Goal: Task Accomplishment & Management: Use online tool/utility

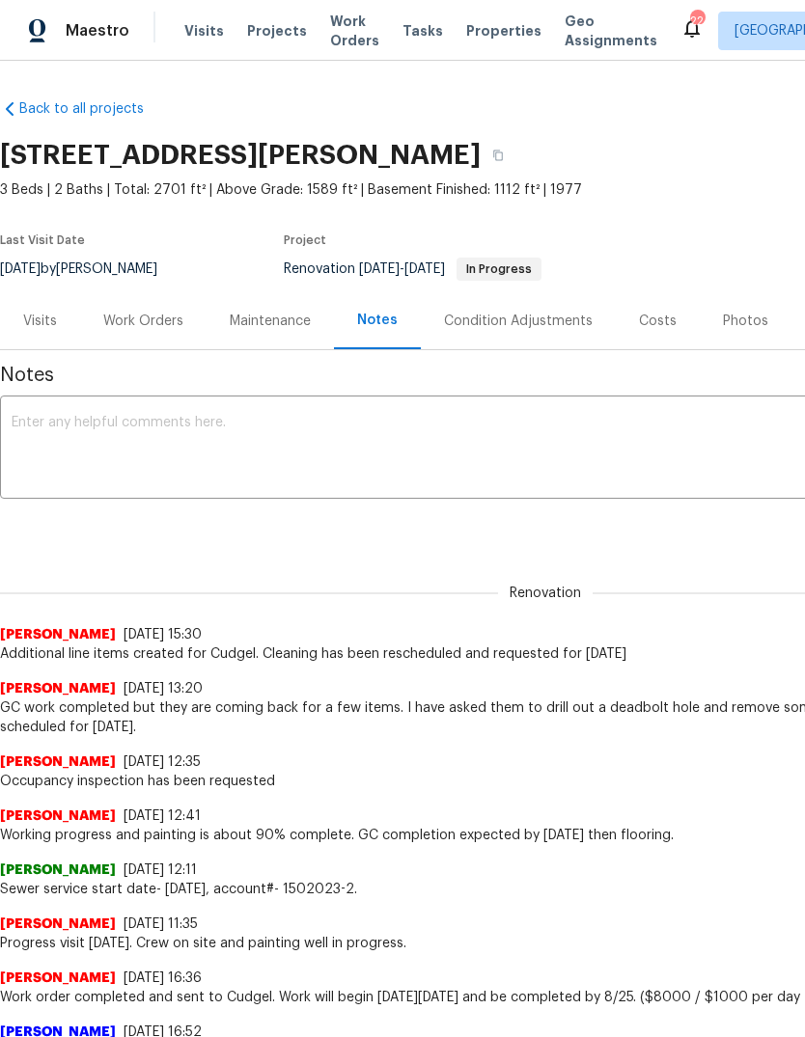
click at [750, 321] on div "Photos" at bounding box center [745, 321] width 45 height 19
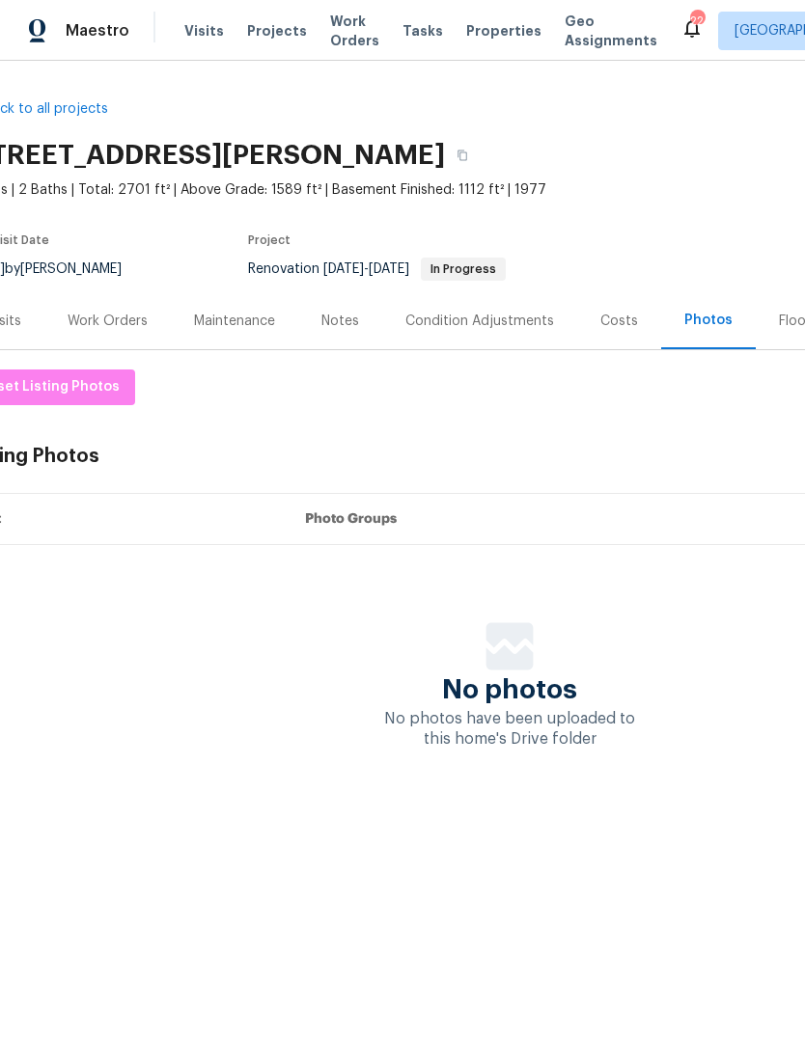
scroll to position [0, 39]
click at [776, 326] on div "Floor Plans" at bounding box center [810, 321] width 69 height 19
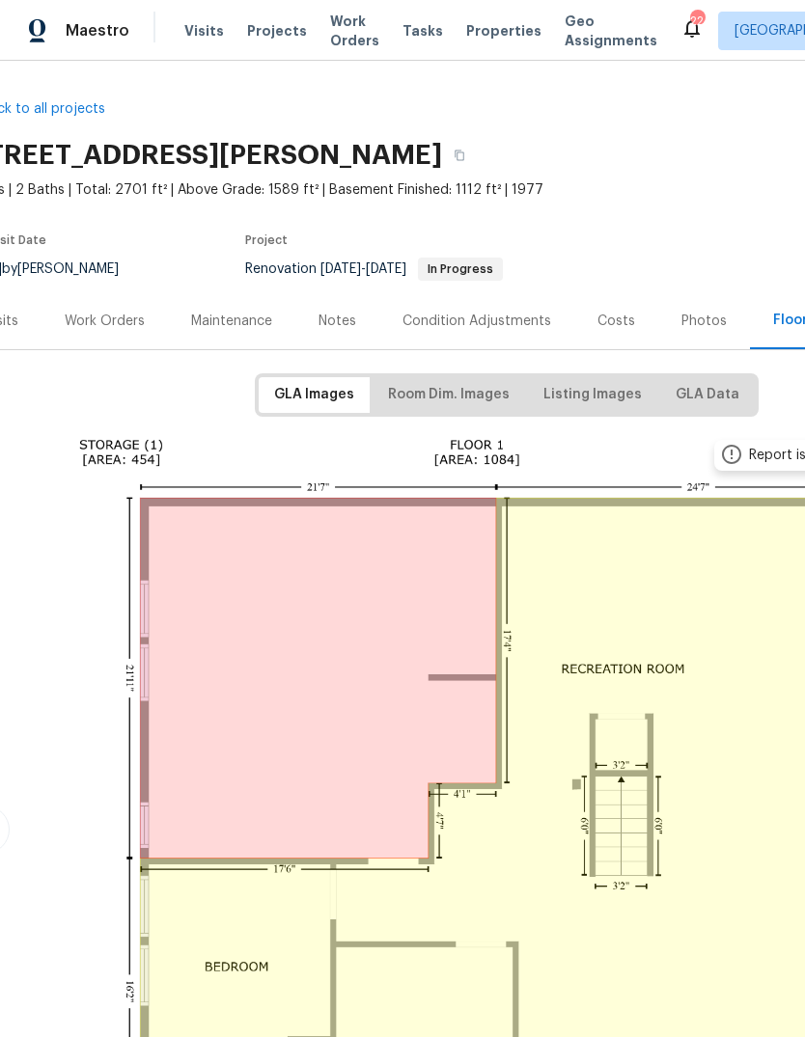
click at [489, 34] on span "Properties" at bounding box center [503, 30] width 75 height 19
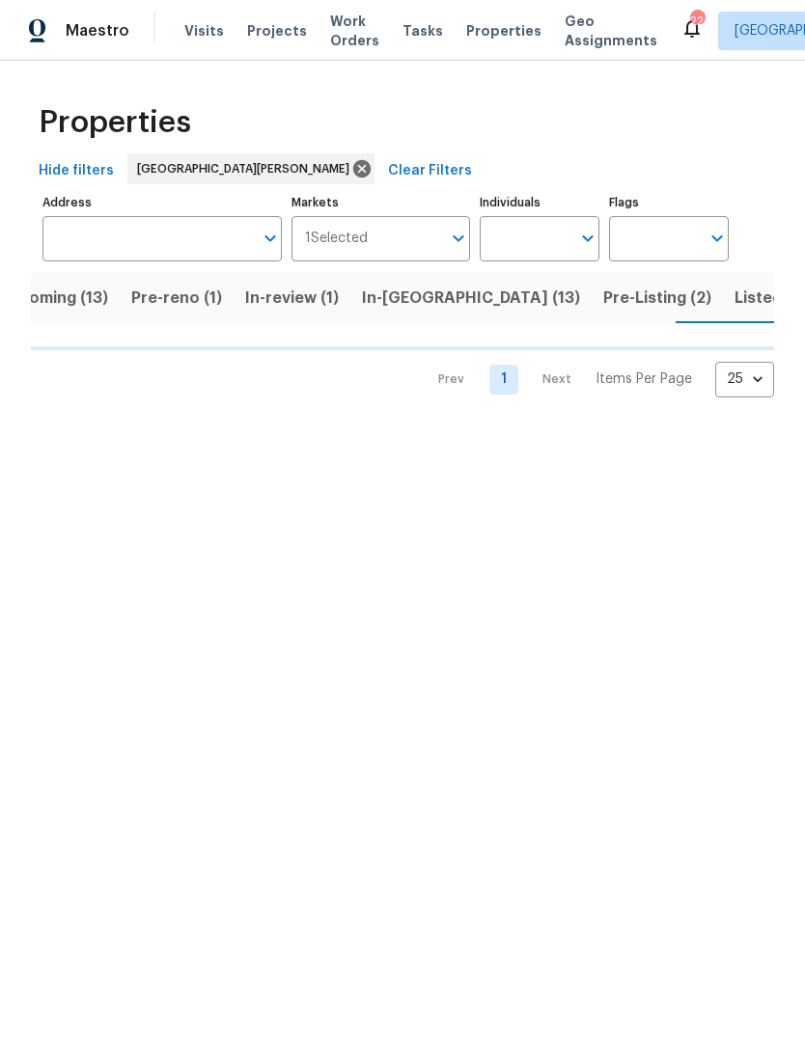
scroll to position [0, 45]
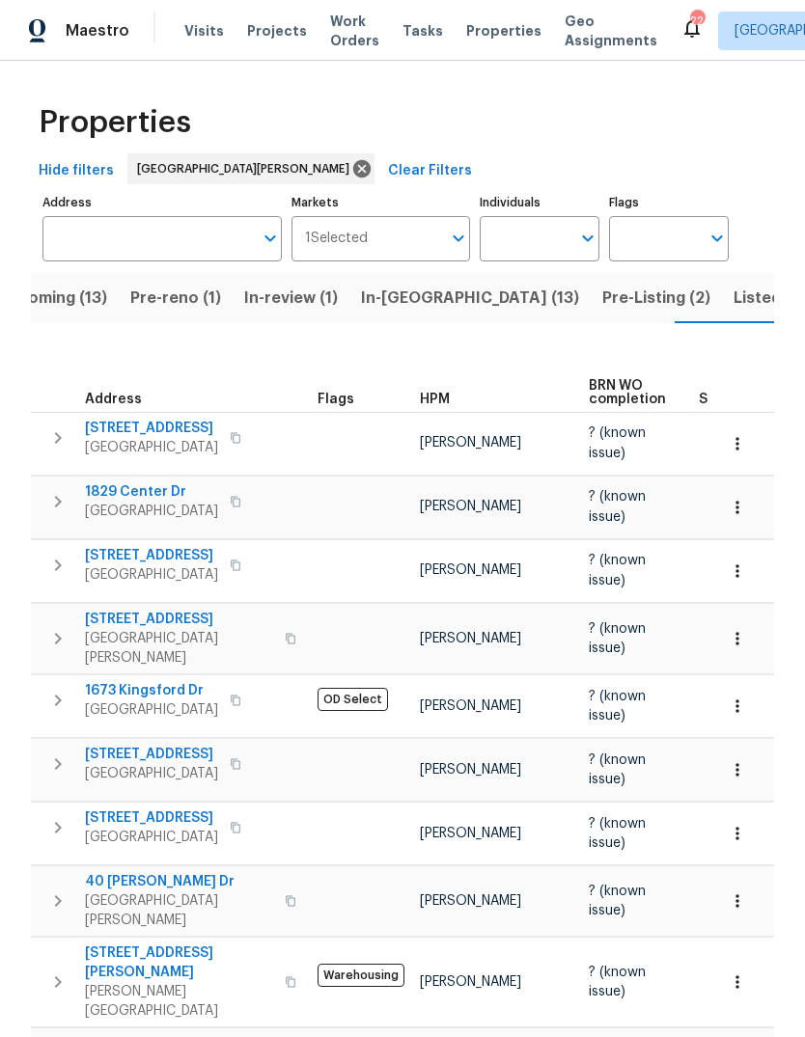
click at [432, 393] on span "HPM" at bounding box center [435, 400] width 30 height 14
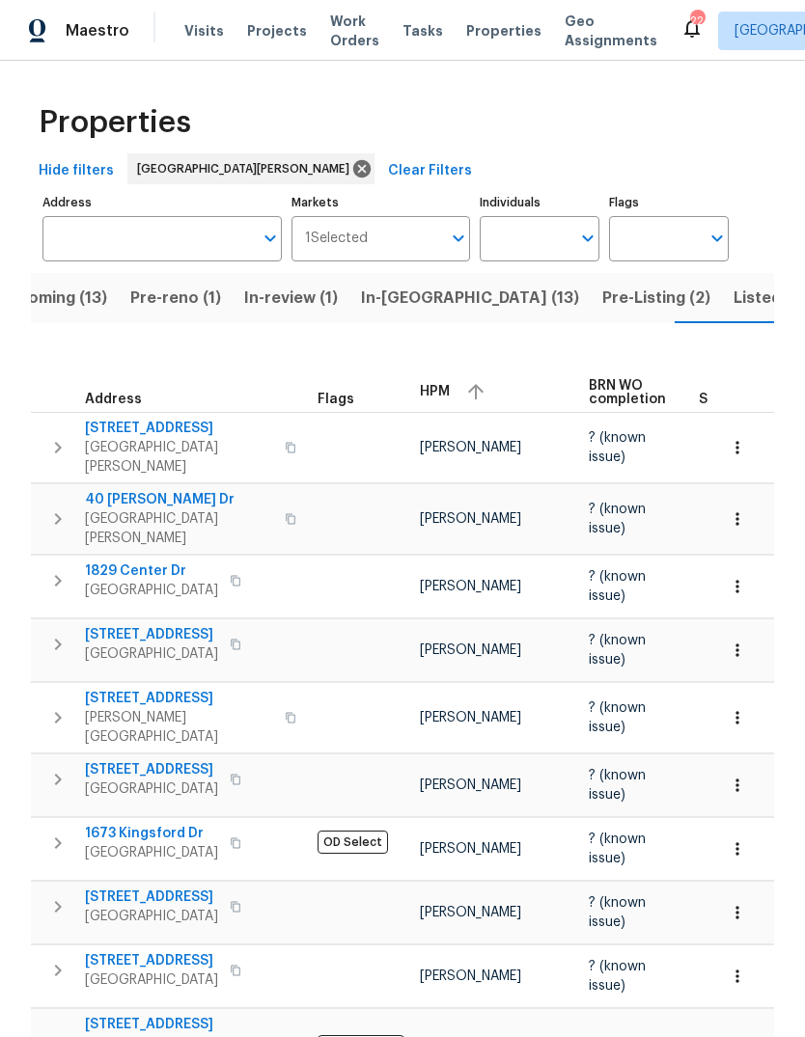
click at [449, 381] on div "HPM" at bounding box center [496, 391] width 153 height 29
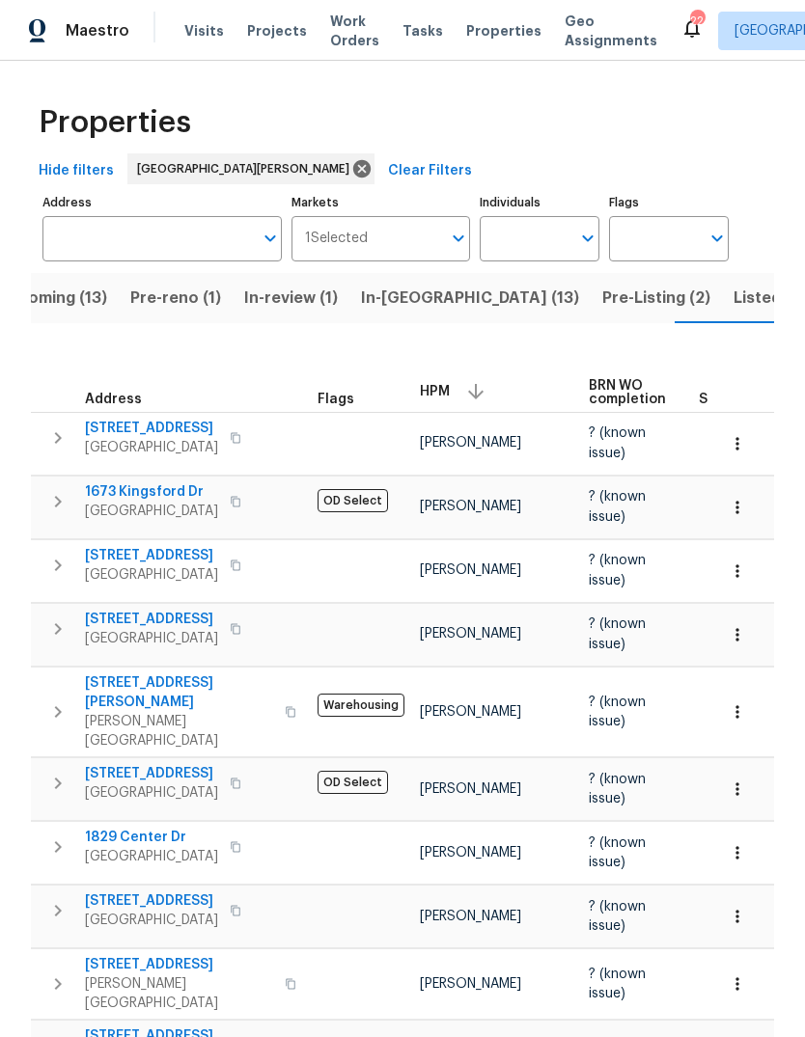
click at [289, 31] on span "Projects" at bounding box center [277, 30] width 60 height 19
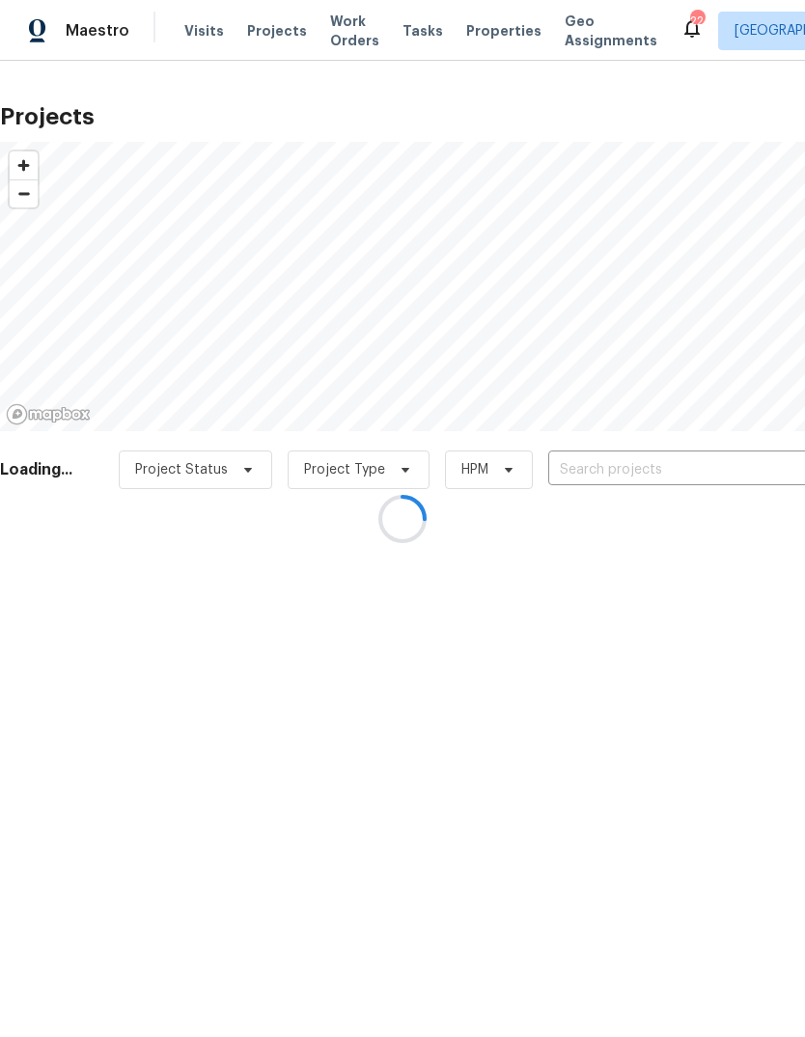
click at [687, 478] on div at bounding box center [402, 518] width 805 height 1037
click at [666, 476] on div at bounding box center [402, 518] width 805 height 1037
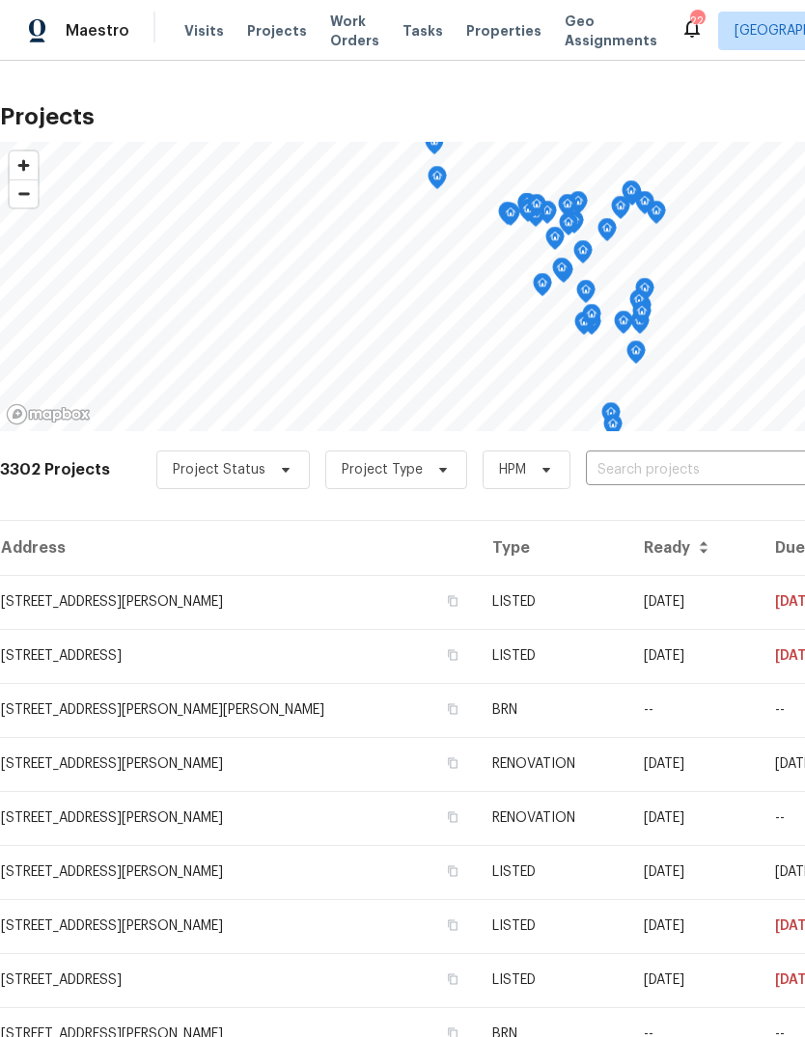
click at [699, 476] on input "text" at bounding box center [696, 470] width 221 height 30
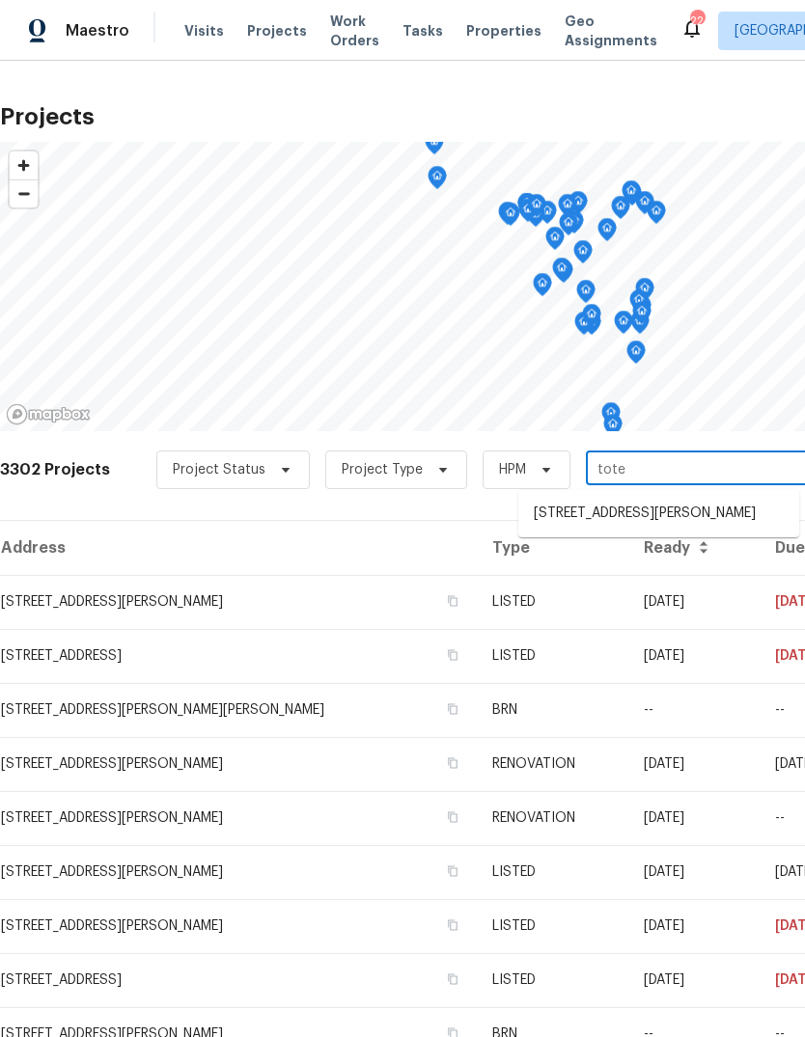
type input "totem"
click at [709, 513] on li "887 Totem Woods Ct, Manchester, MO 63021" at bounding box center [658, 514] width 281 height 32
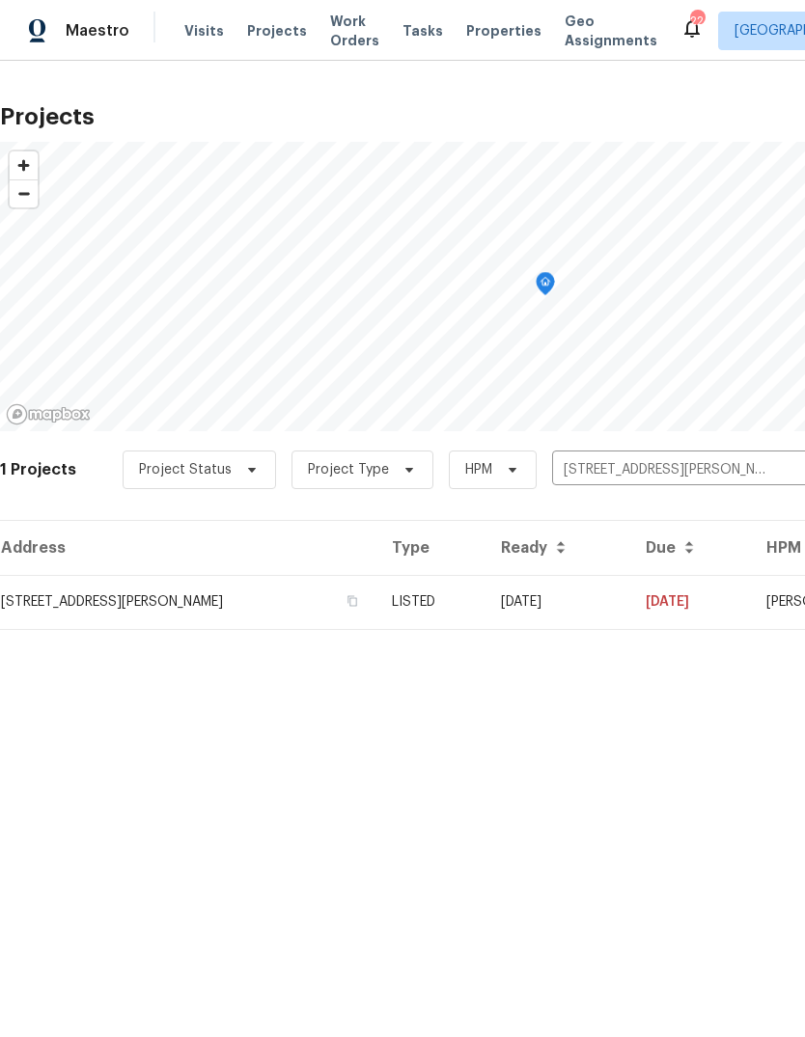
click at [572, 604] on td "08/21/25" at bounding box center [557, 602] width 145 height 54
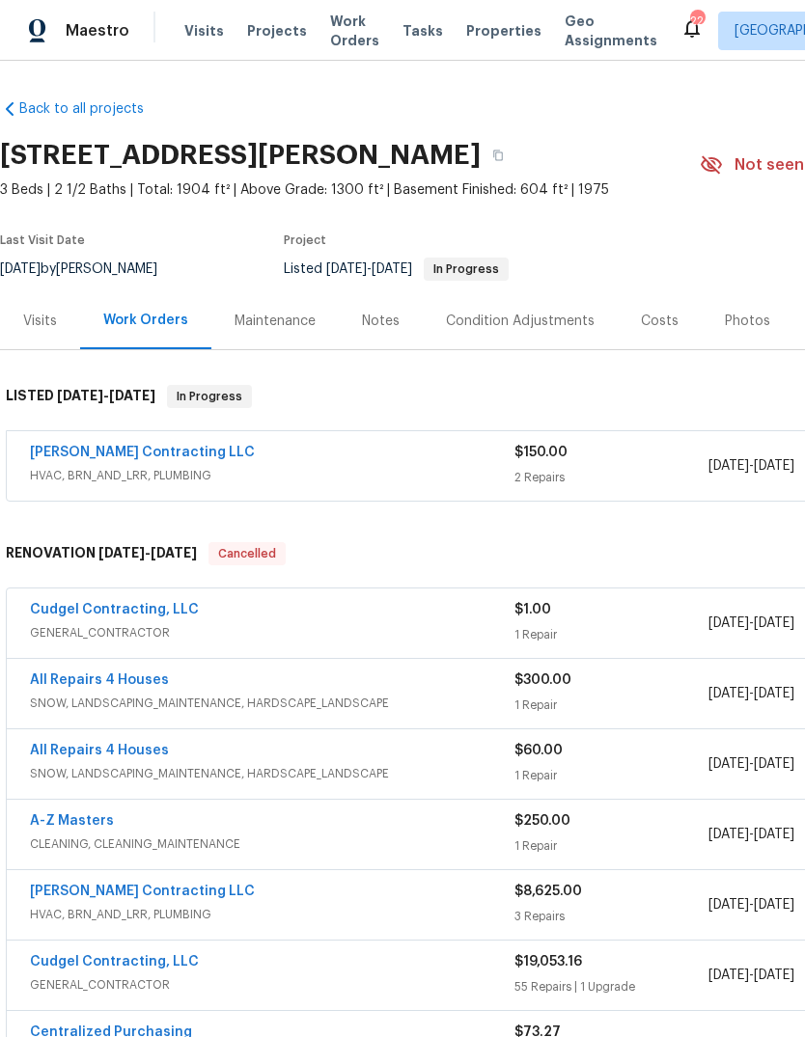
click at [141, 446] on link "Loftin Contracting LLC" at bounding box center [142, 453] width 225 height 14
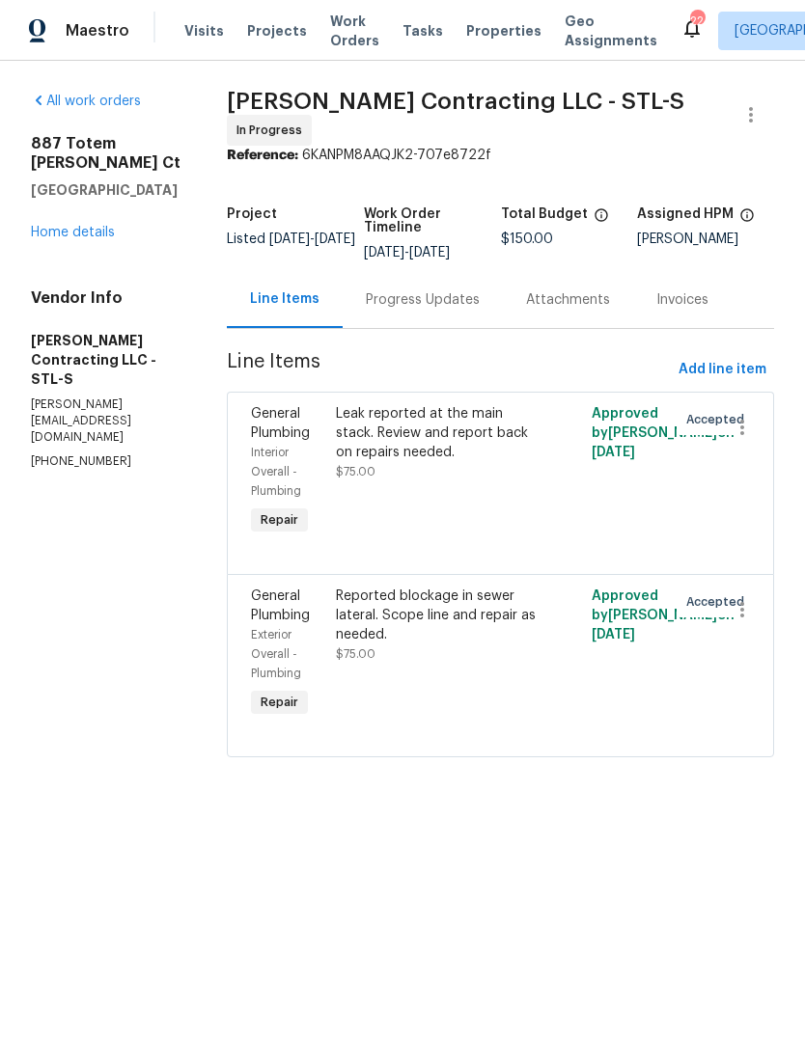
click at [455, 302] on div "Progress Updates" at bounding box center [423, 299] width 114 height 19
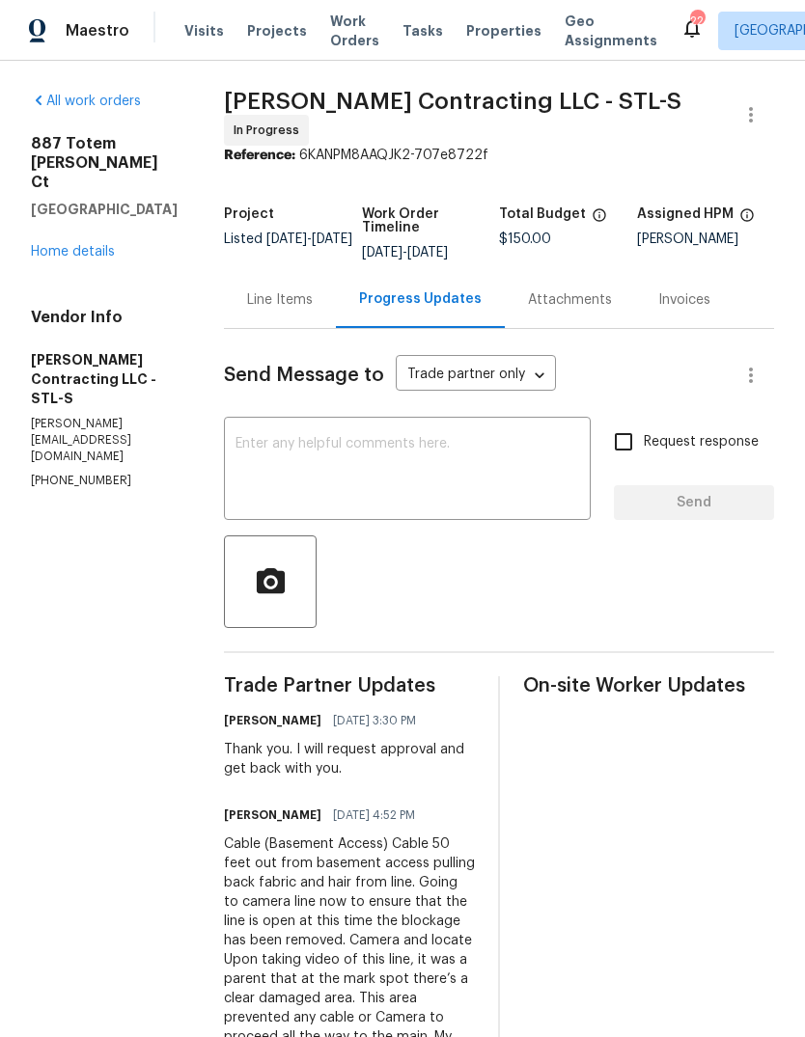
click at [464, 437] on textarea at bounding box center [407, 471] width 344 height 68
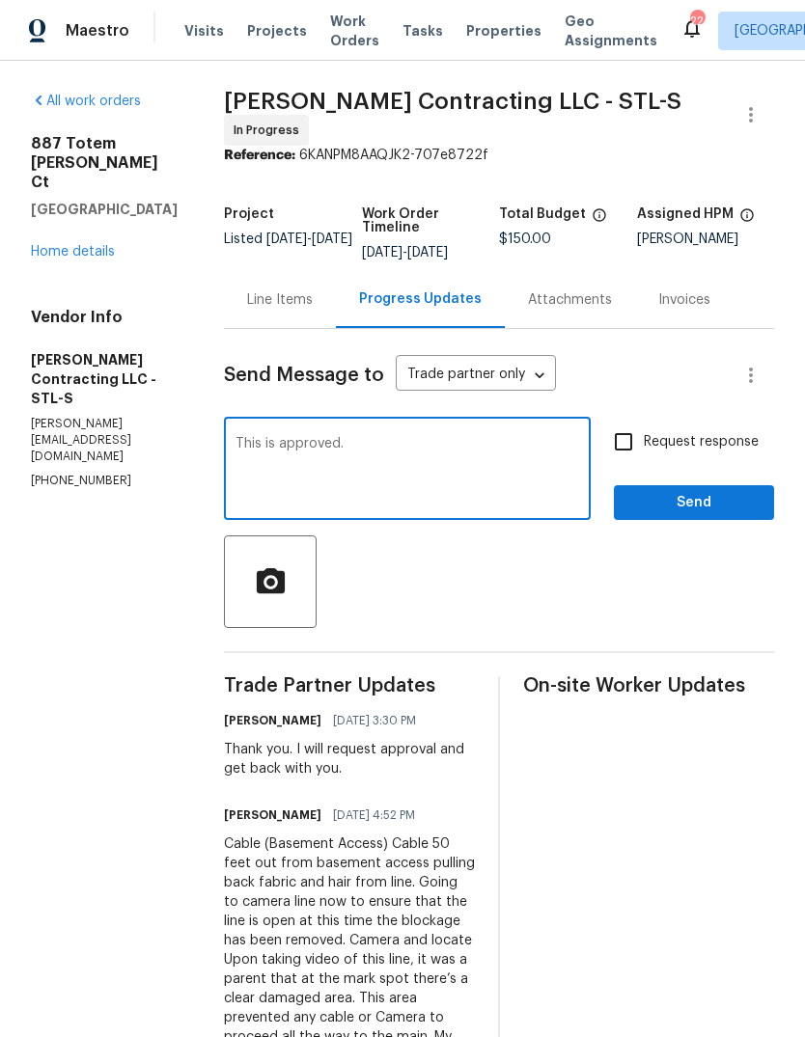
type textarea "This is approved."
click at [736, 432] on span "Request response" at bounding box center [701, 442] width 115 height 20
click at [644, 422] on input "Request response" at bounding box center [623, 442] width 41 height 41
checkbox input "true"
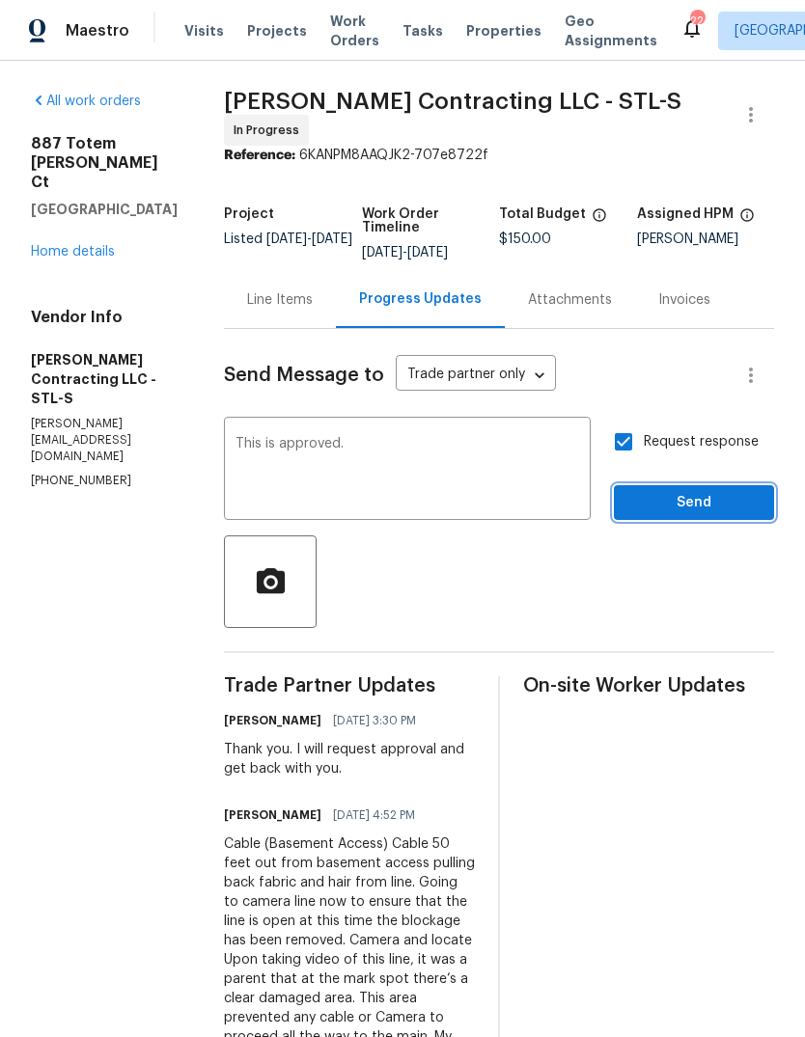
click at [740, 491] on span "Send" at bounding box center [693, 503] width 129 height 24
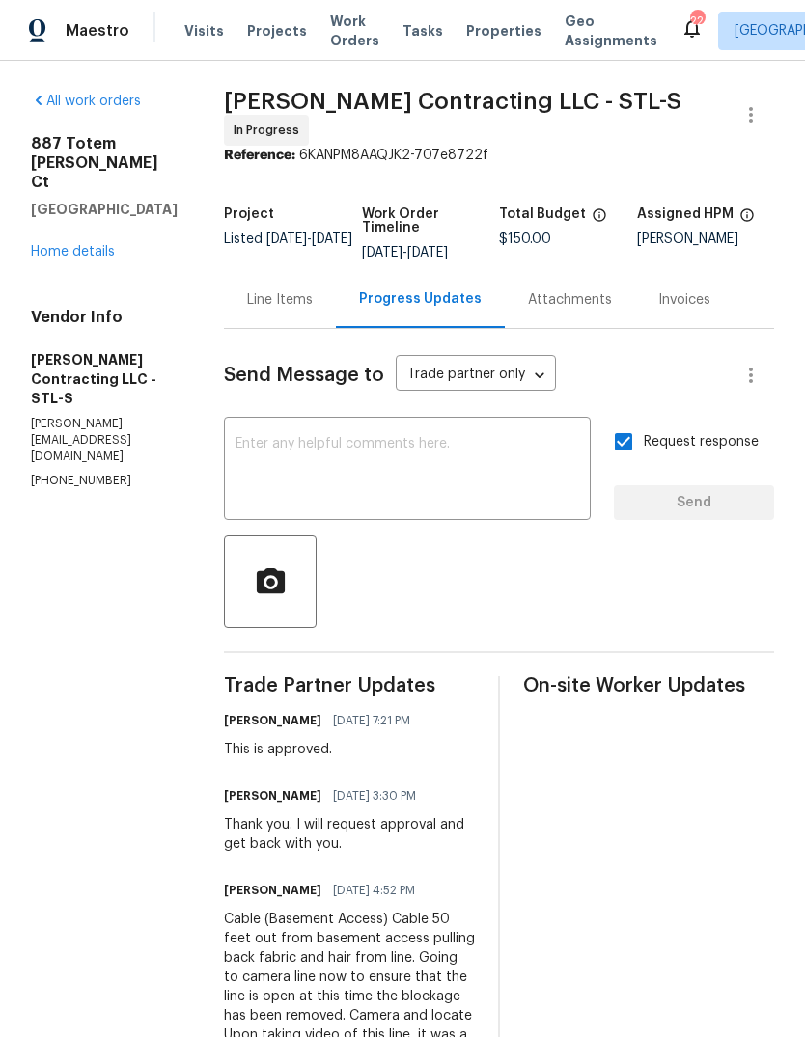
click at [296, 296] on div "Line Items" at bounding box center [280, 299] width 66 height 19
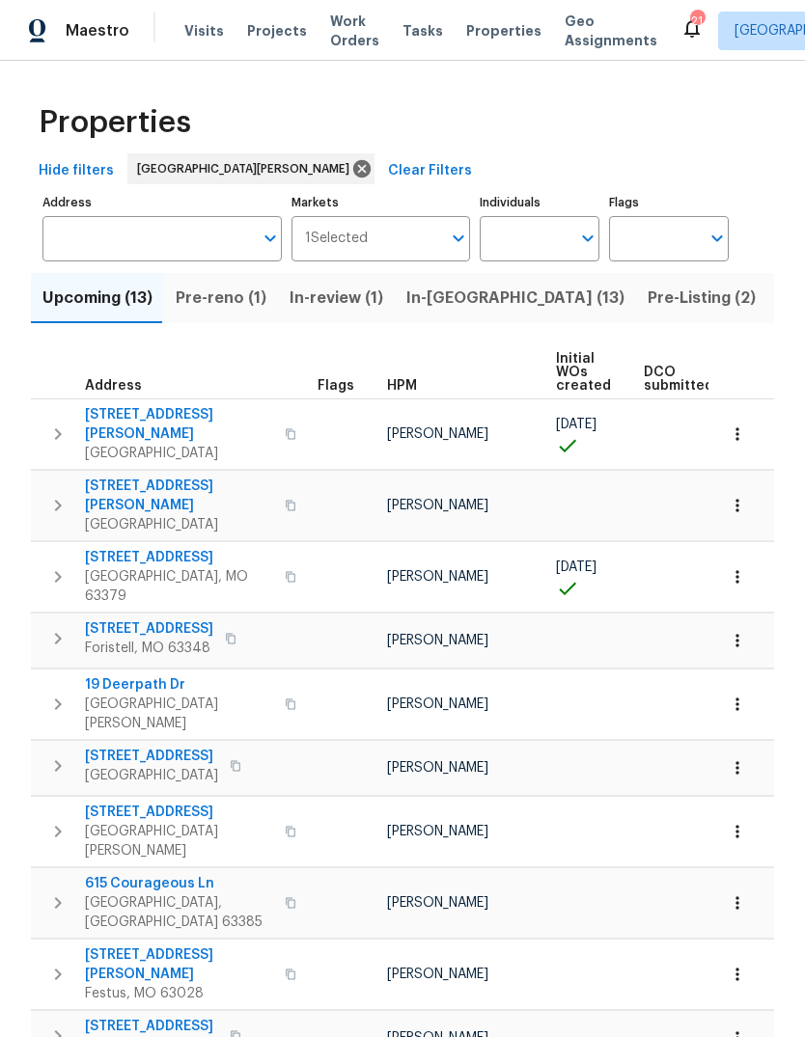
click at [636, 317] on button "Pre-Listing (2)" at bounding box center [701, 298] width 131 height 50
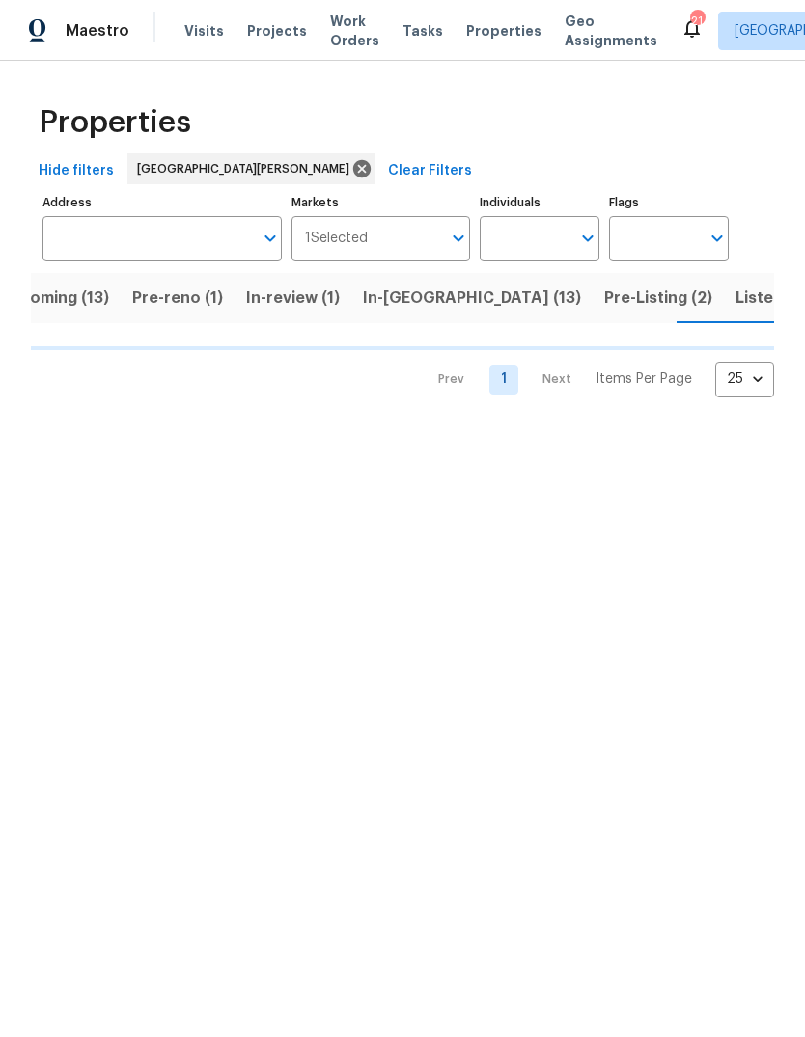
scroll to position [0, 45]
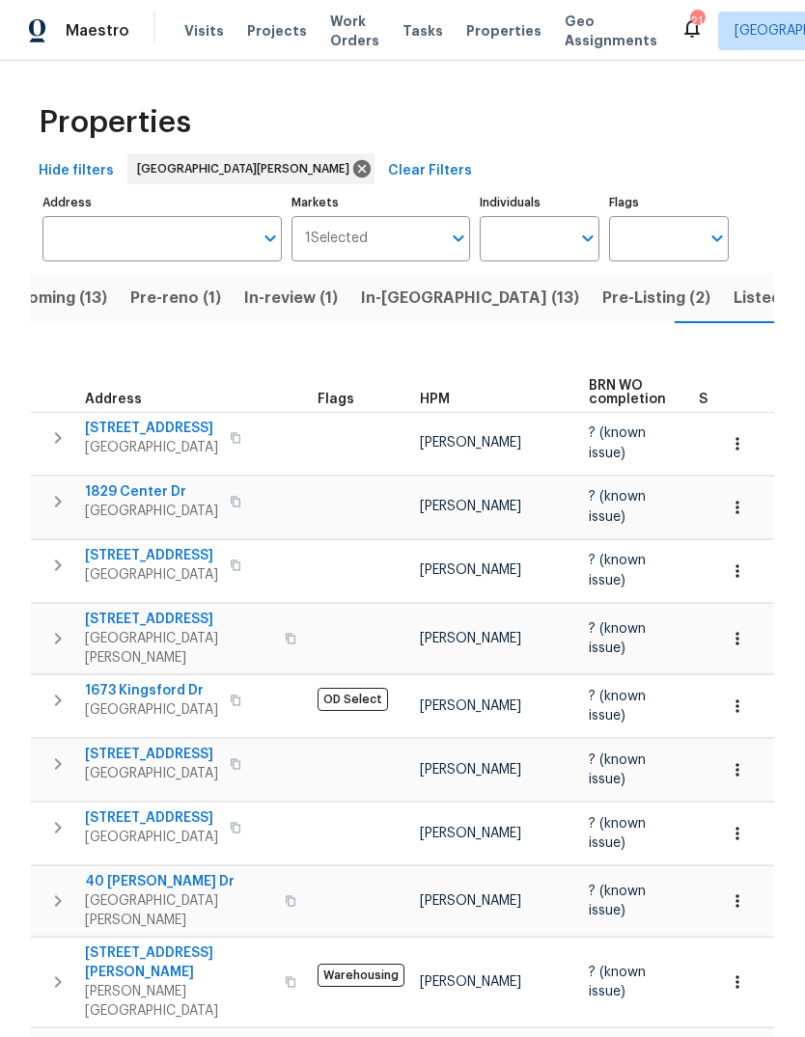
click at [733, 300] on span "Listed (37)" at bounding box center [774, 298] width 82 height 27
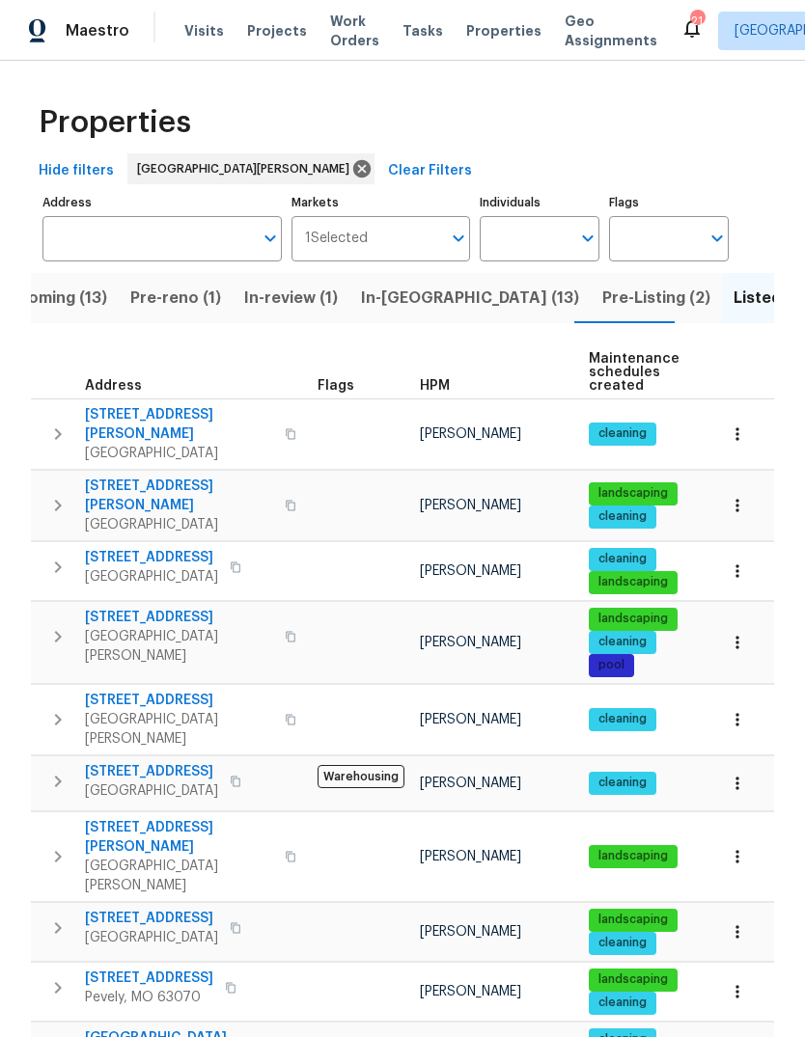
click at [70, 308] on span "Upcoming (13)" at bounding box center [52, 298] width 110 height 27
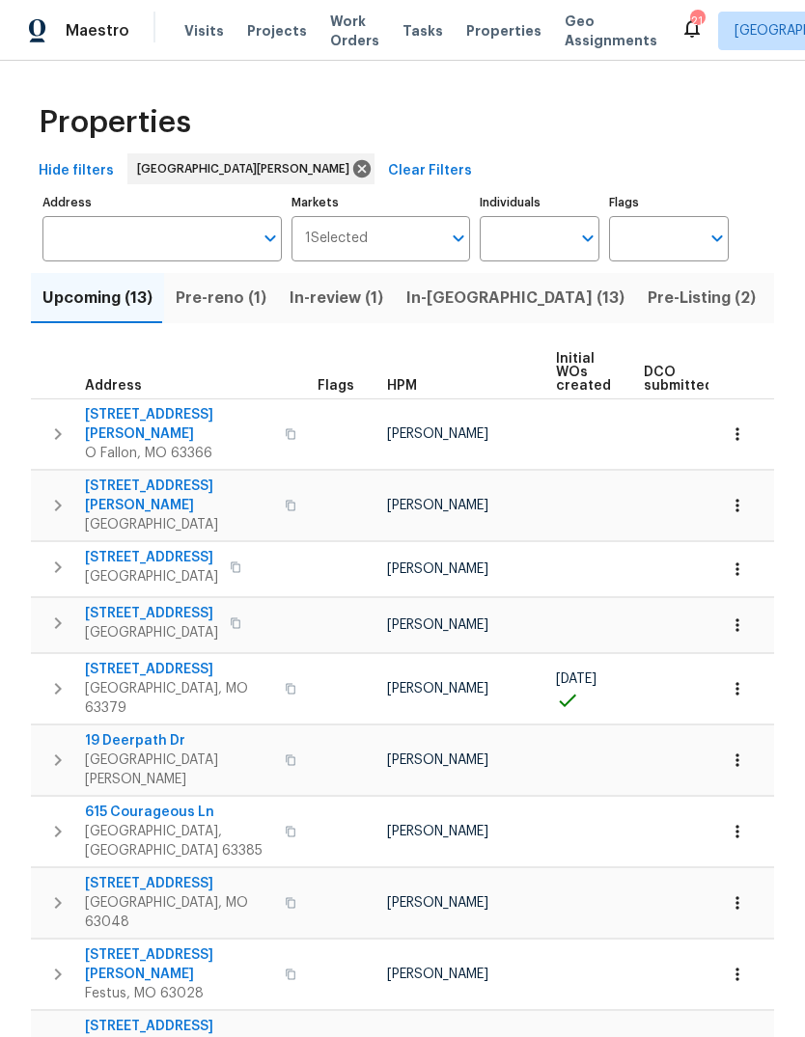
click at [418, 390] on div "HPM" at bounding box center [463, 386] width 153 height 14
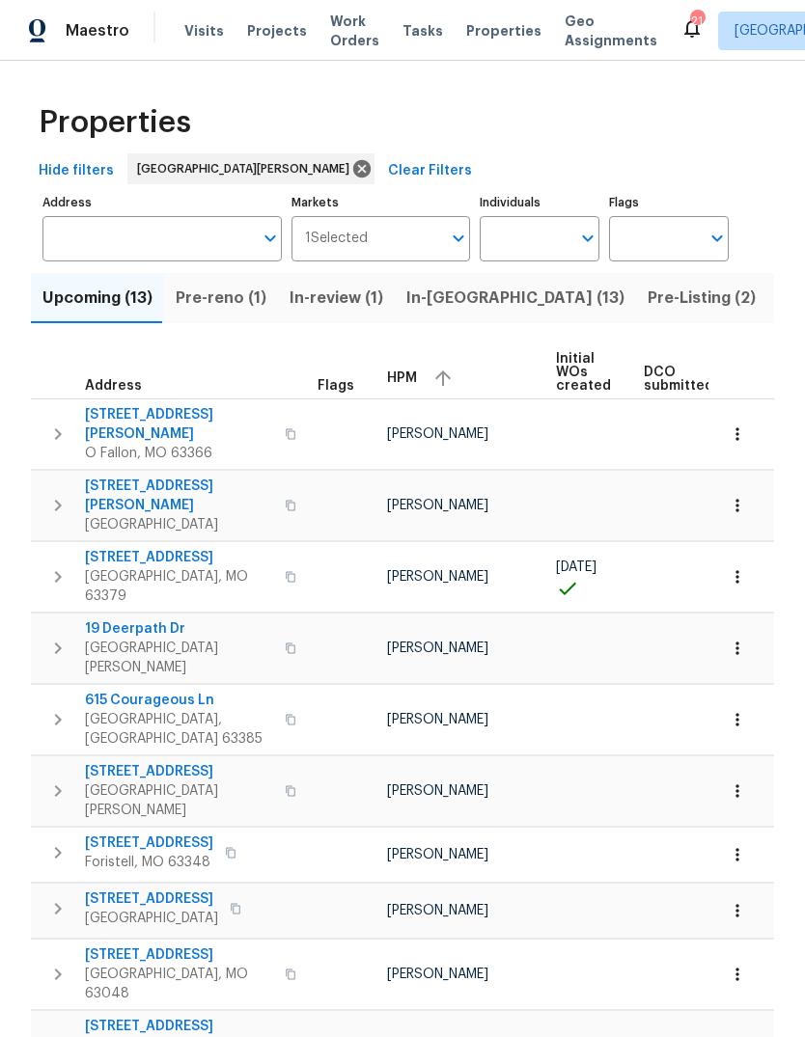
click at [404, 381] on span "HPM" at bounding box center [402, 379] width 30 height 14
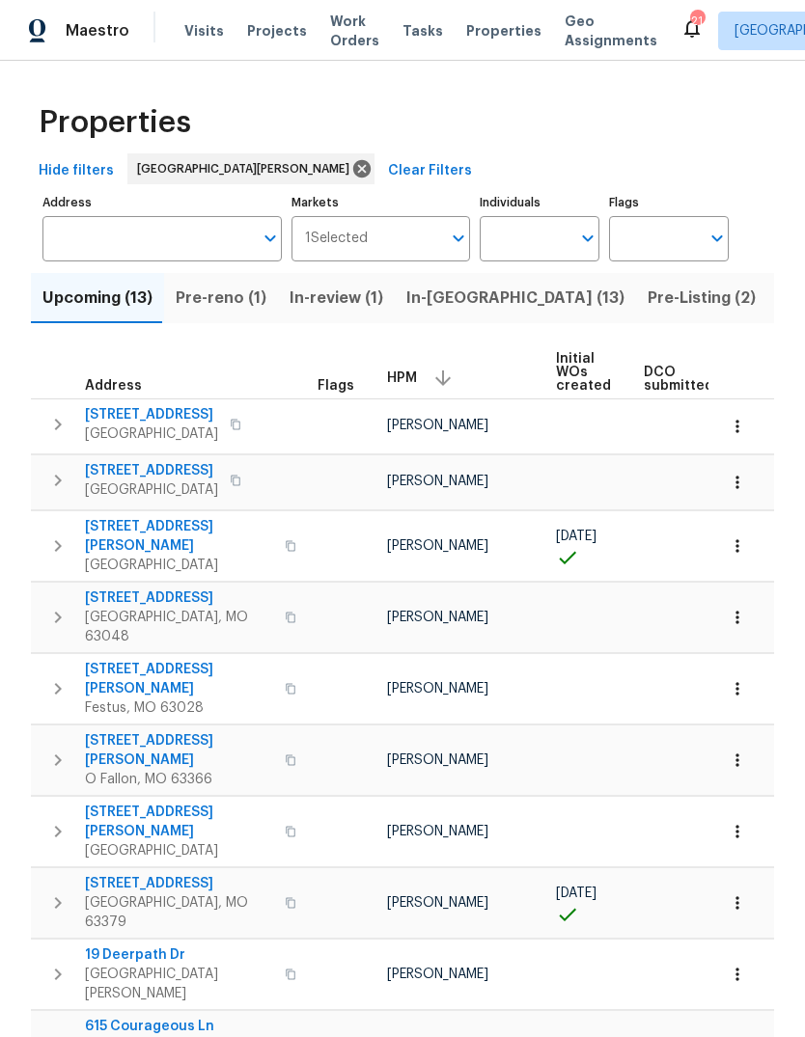
click at [231, 302] on span "Pre-reno (1)" at bounding box center [221, 298] width 91 height 27
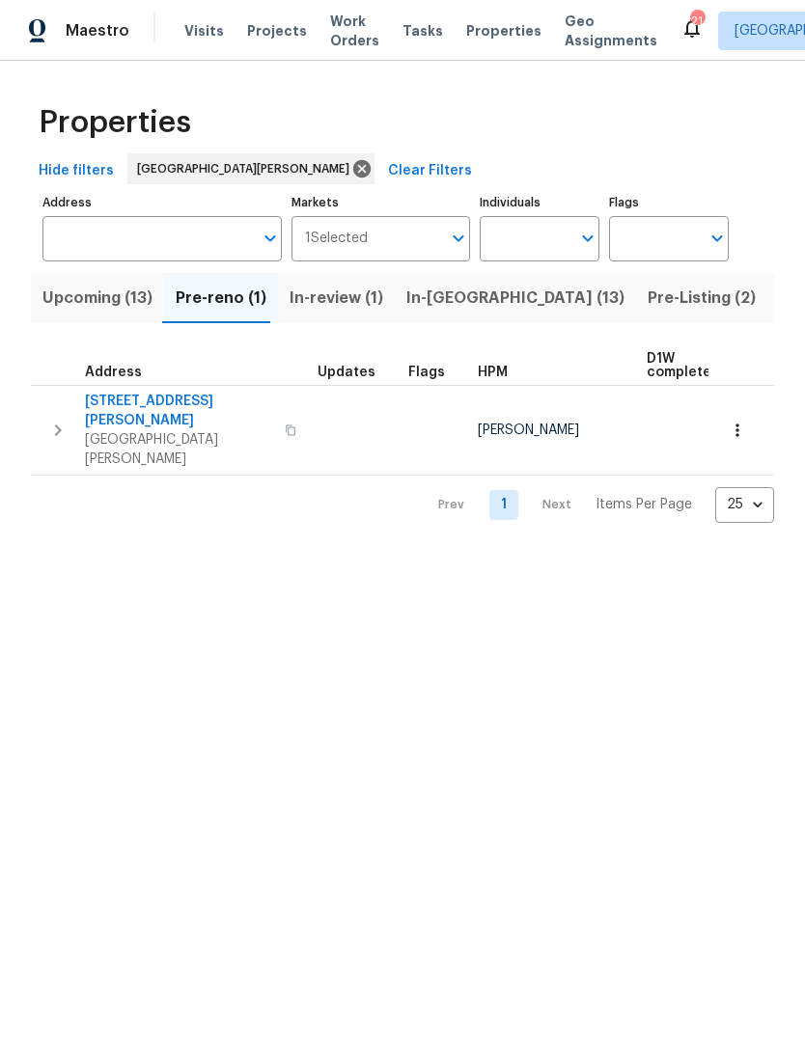
click at [459, 309] on span "In-reno (13)" at bounding box center [515, 298] width 218 height 27
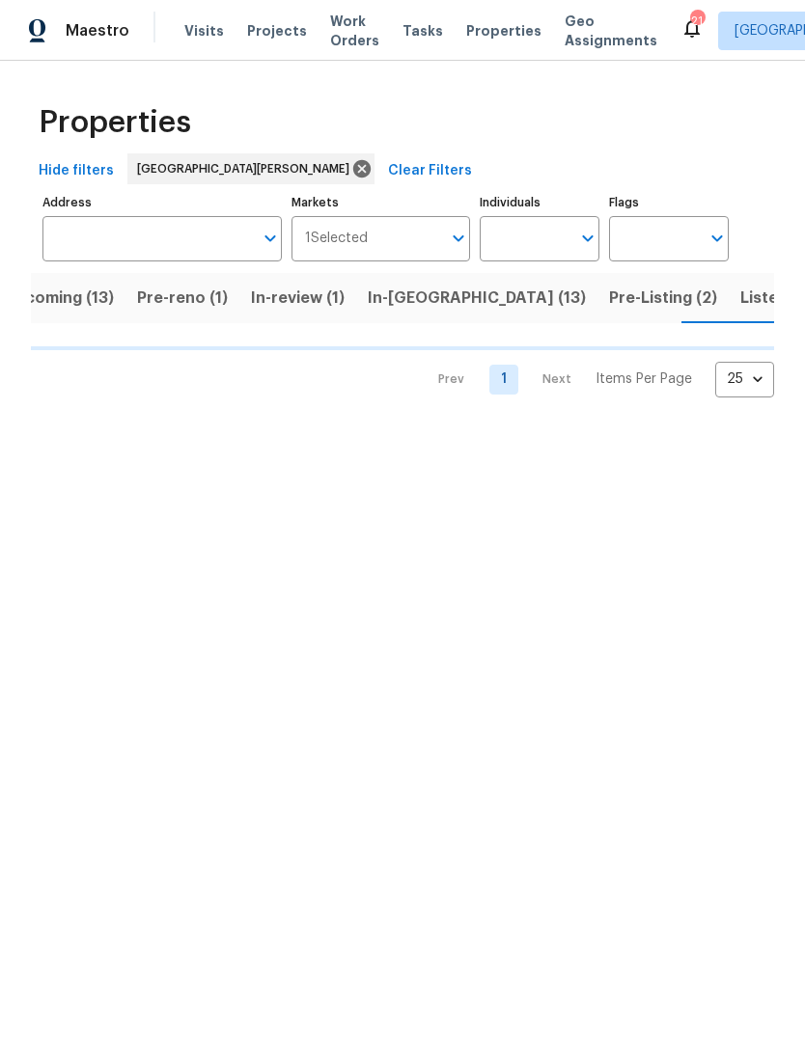
scroll to position [0, 45]
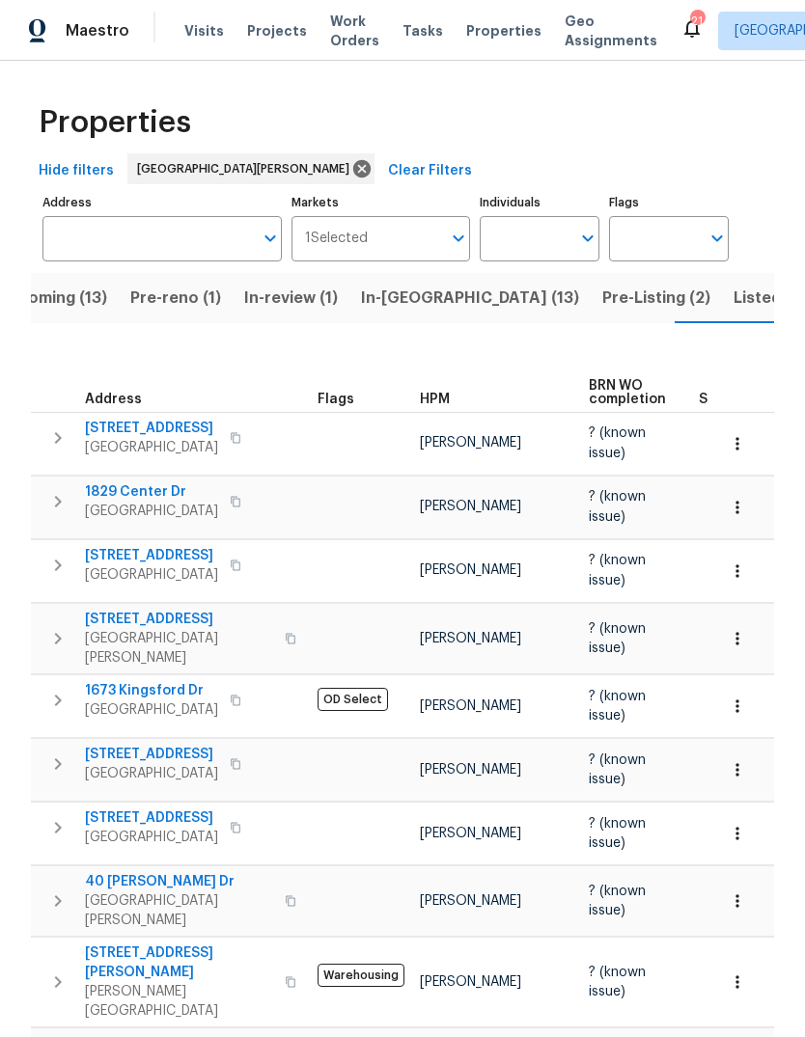
click at [212, 40] on span "Visits" at bounding box center [204, 30] width 40 height 19
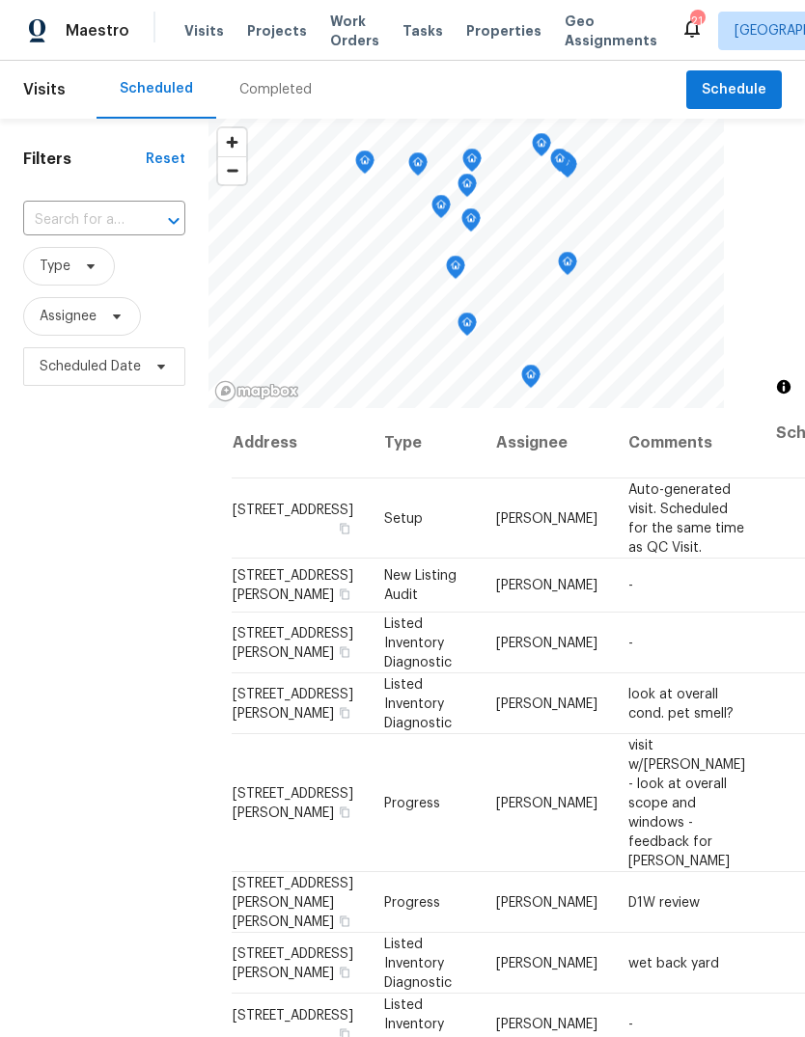
click at [124, 221] on input "text" at bounding box center [77, 221] width 108 height 30
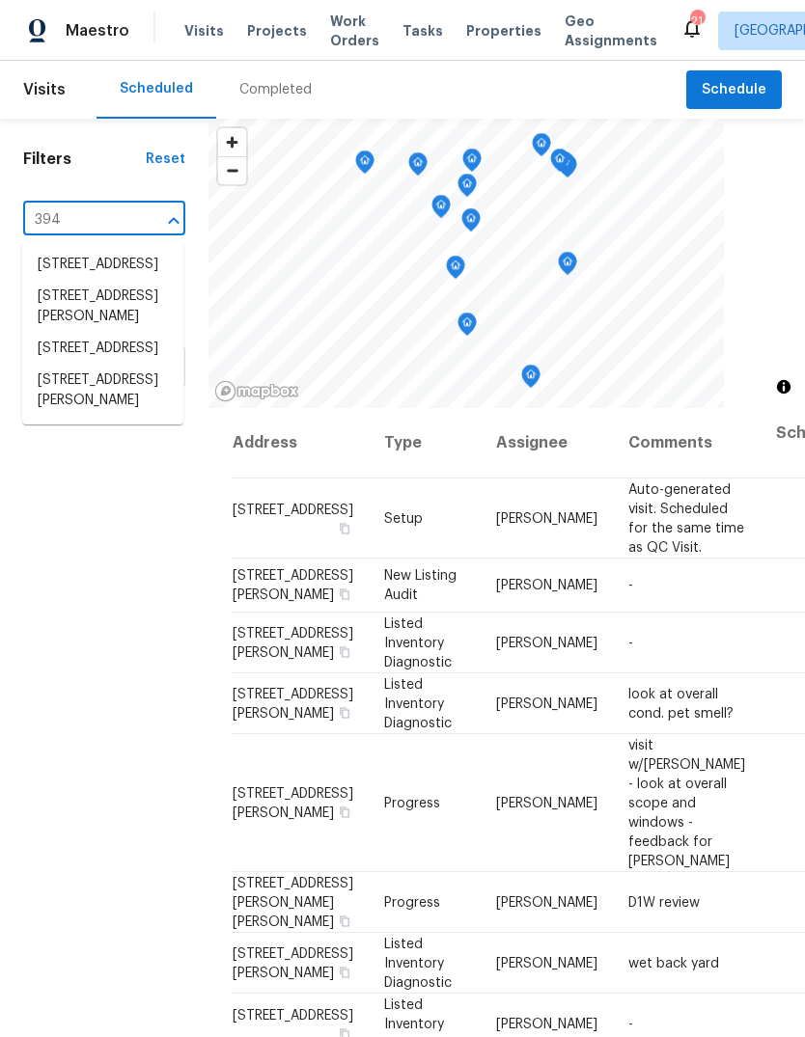
type input "3940"
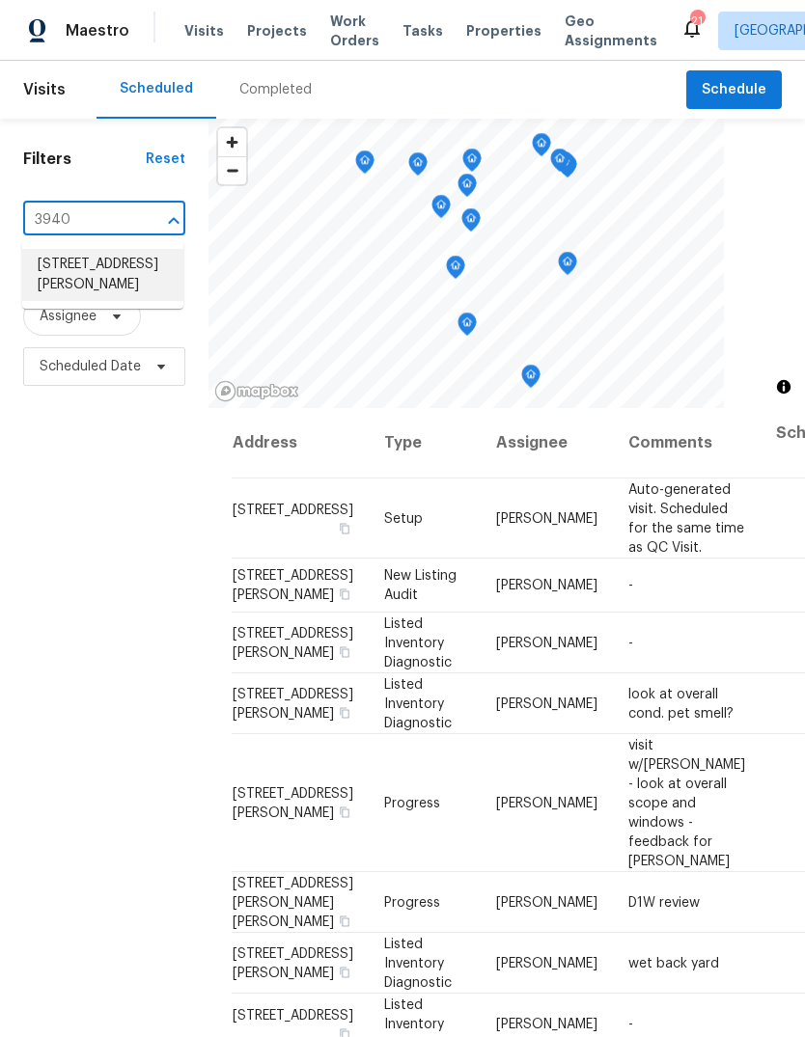
click at [110, 294] on li "3940 Parker Rd, Florissant, MO 63033" at bounding box center [102, 275] width 161 height 52
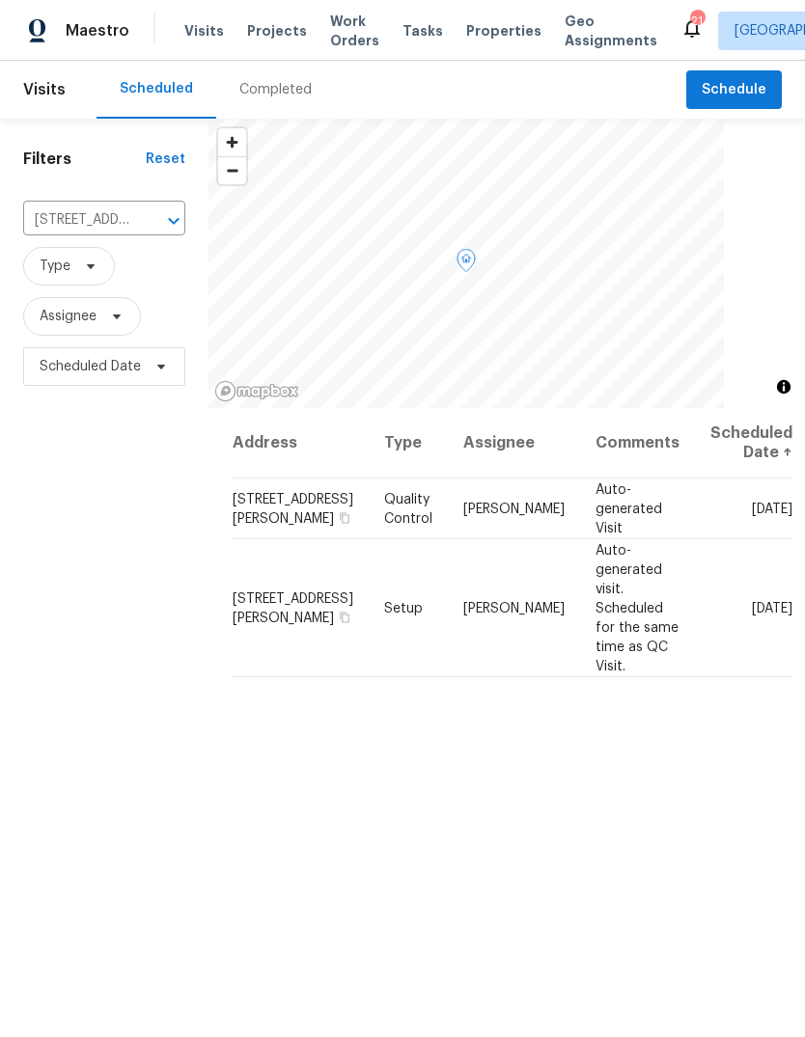
click at [0, 0] on span at bounding box center [0, 0] width 0 height 0
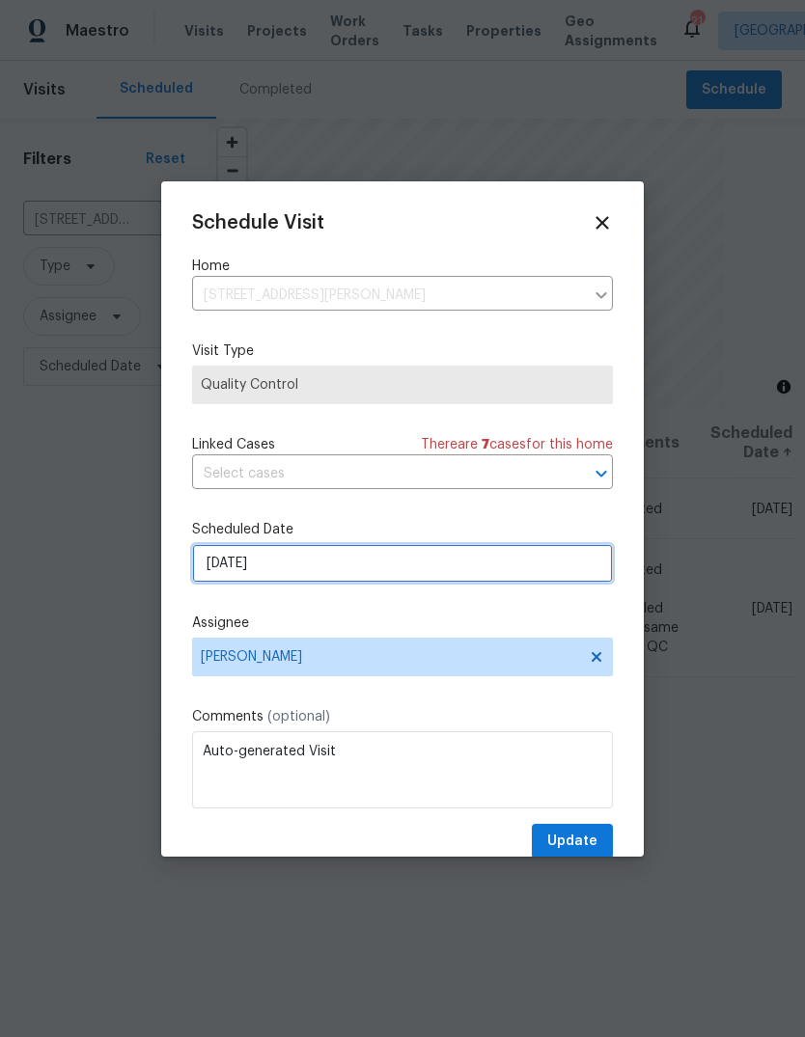
click at [459, 568] on input "8/29/2025" at bounding box center [402, 563] width 421 height 39
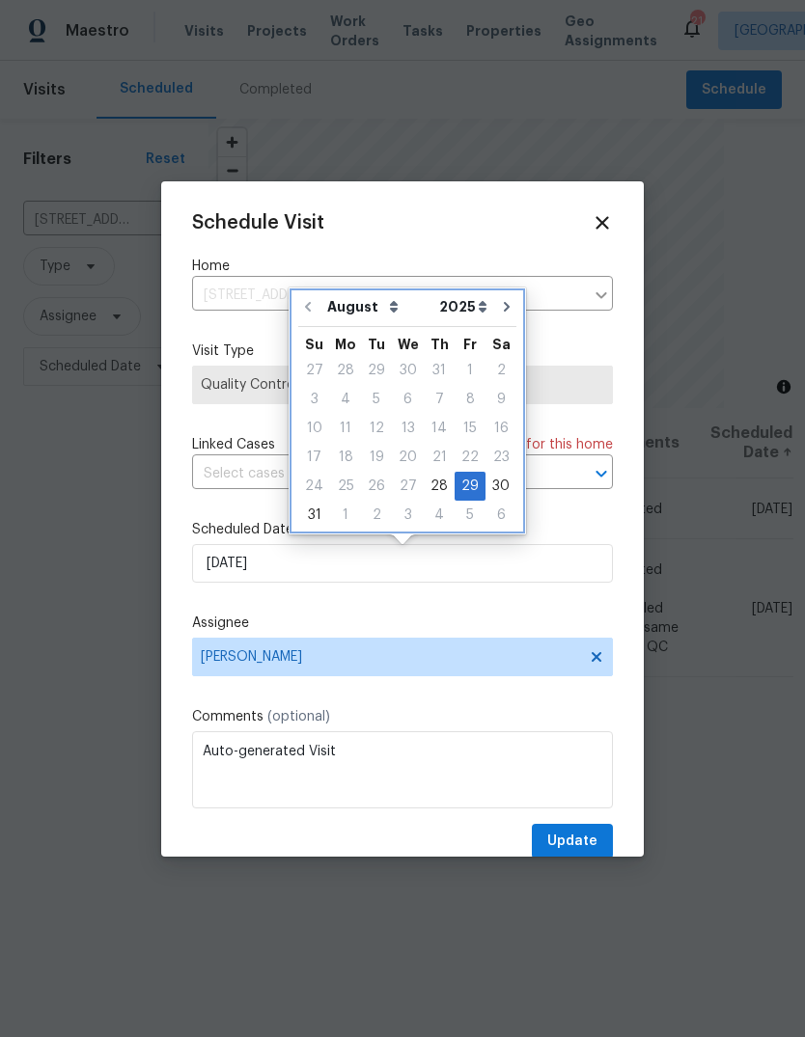
click at [504, 307] on icon "Go to next month" at bounding box center [507, 307] width 6 height 10
type input "9/29/2025"
select select "8"
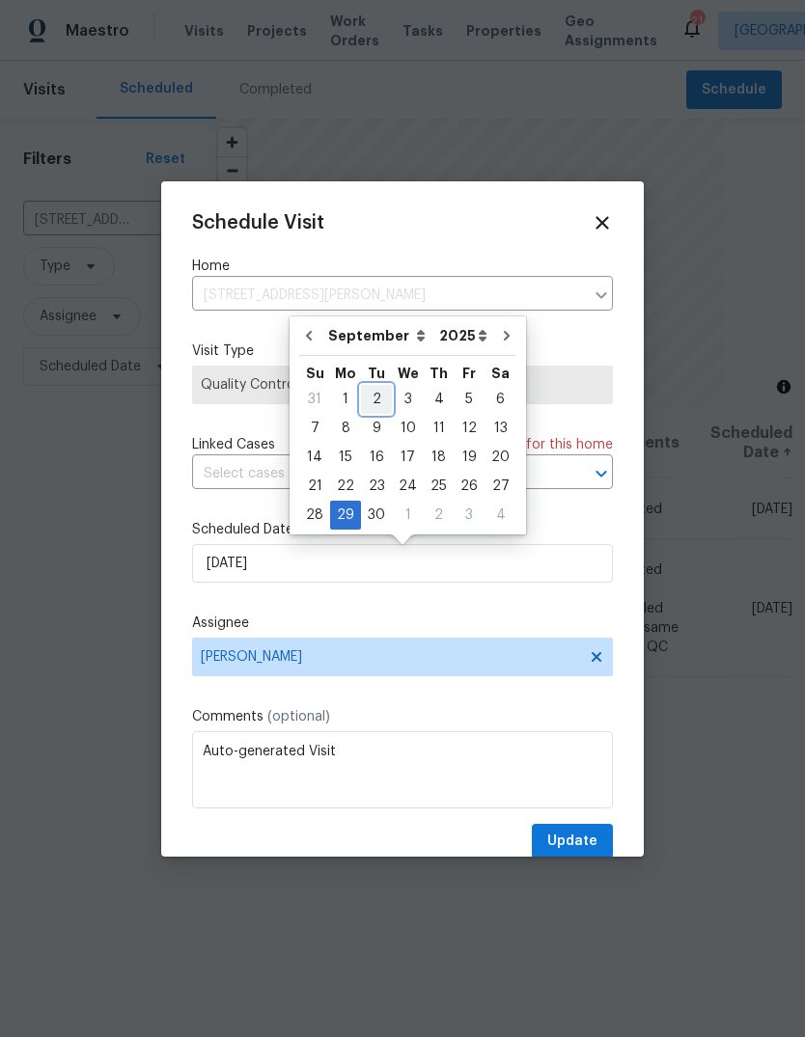
click at [381, 398] on div "2" at bounding box center [376, 399] width 31 height 27
type input "9/2/2025"
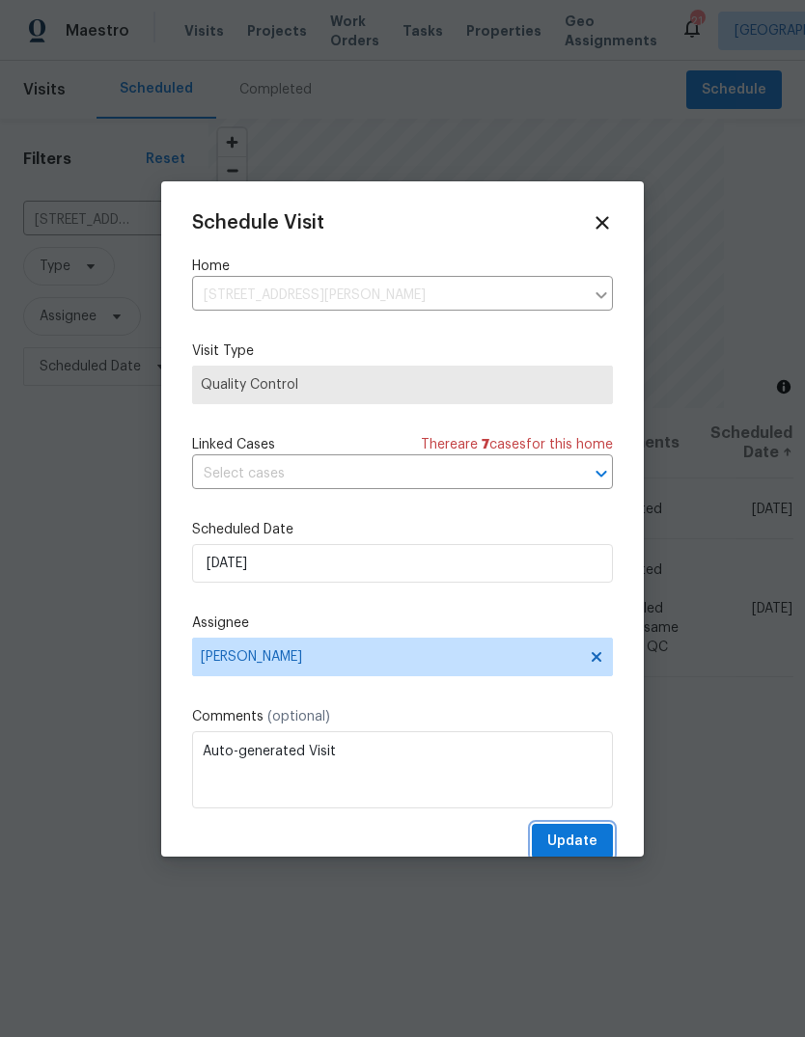
click at [580, 847] on span "Update" at bounding box center [572, 842] width 50 height 24
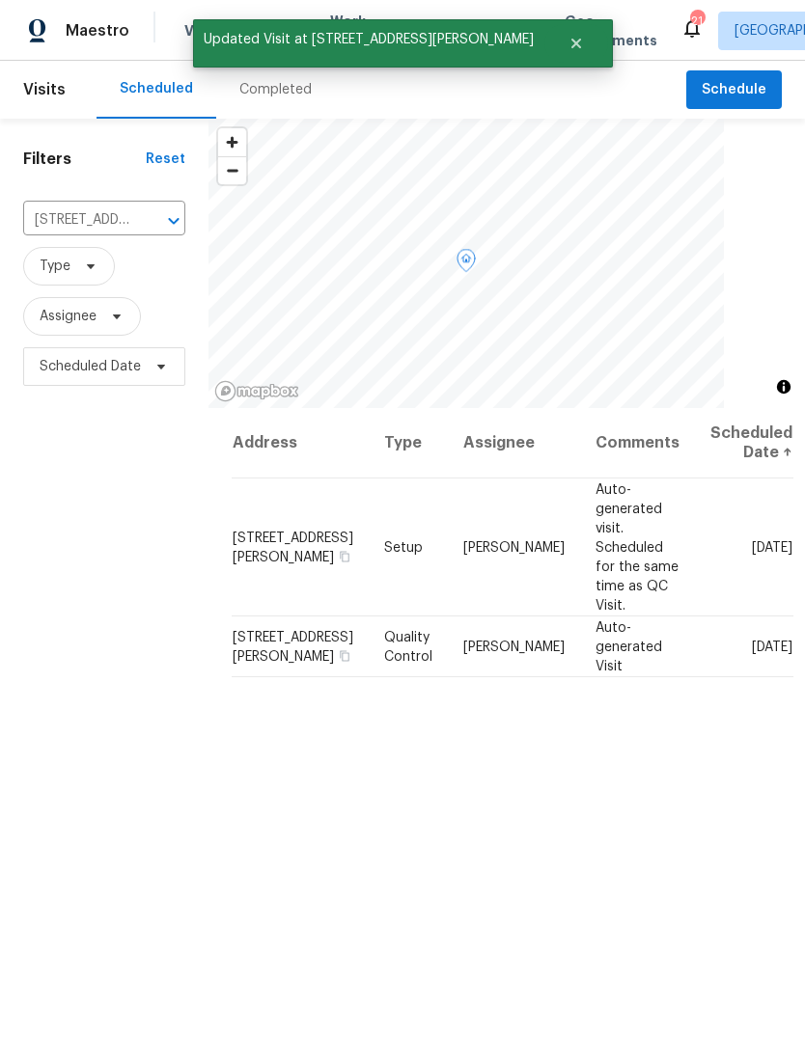
click at [0, 0] on icon at bounding box center [0, 0] width 0 height 0
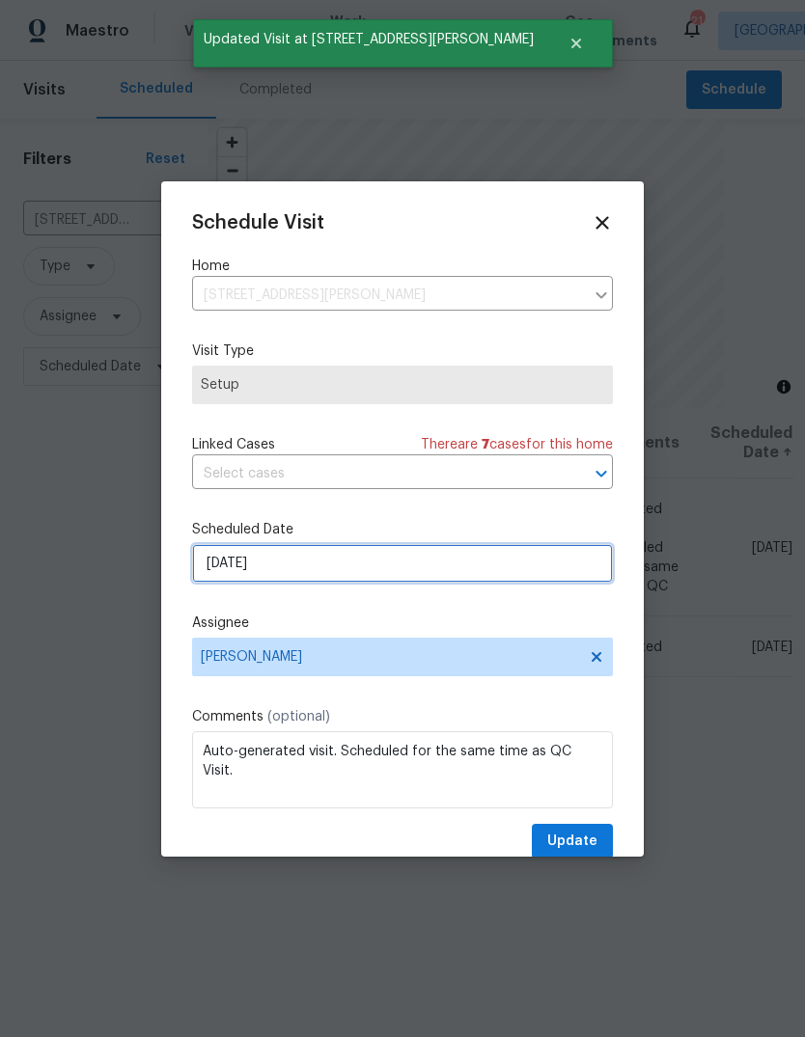
click at [466, 560] on input "8/29/2025" at bounding box center [402, 563] width 421 height 39
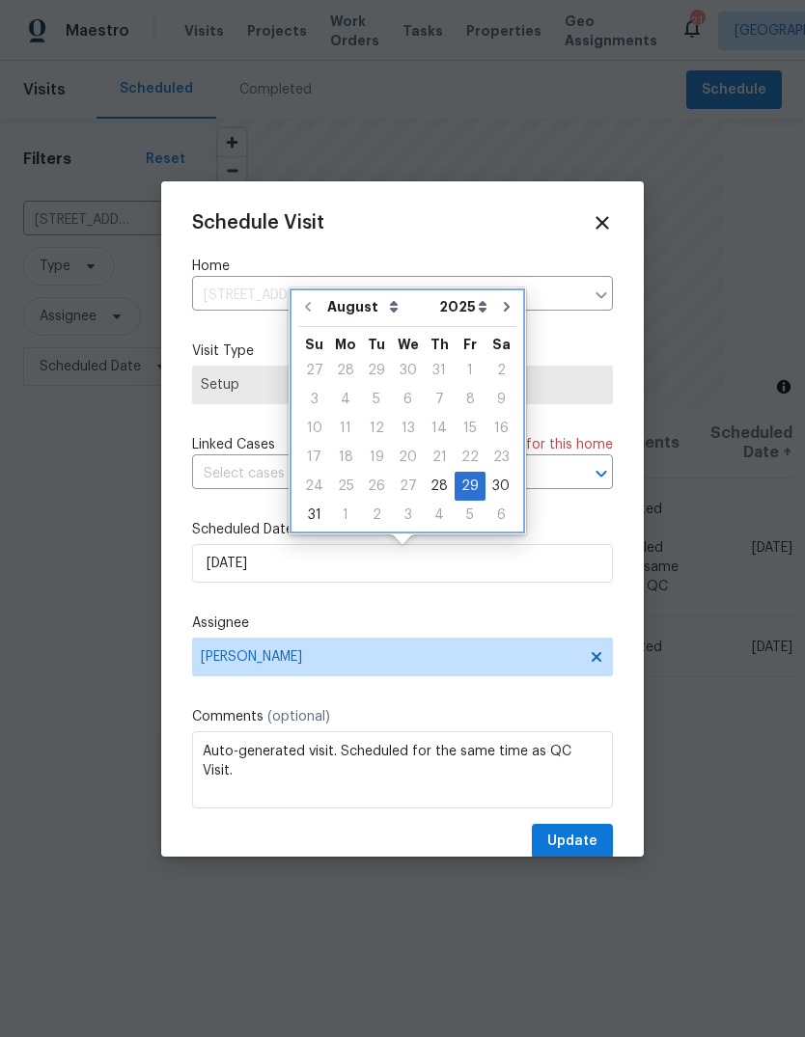
click at [500, 306] on icon "Go to next month" at bounding box center [506, 306] width 15 height 15
type input "9/29/2025"
select select "8"
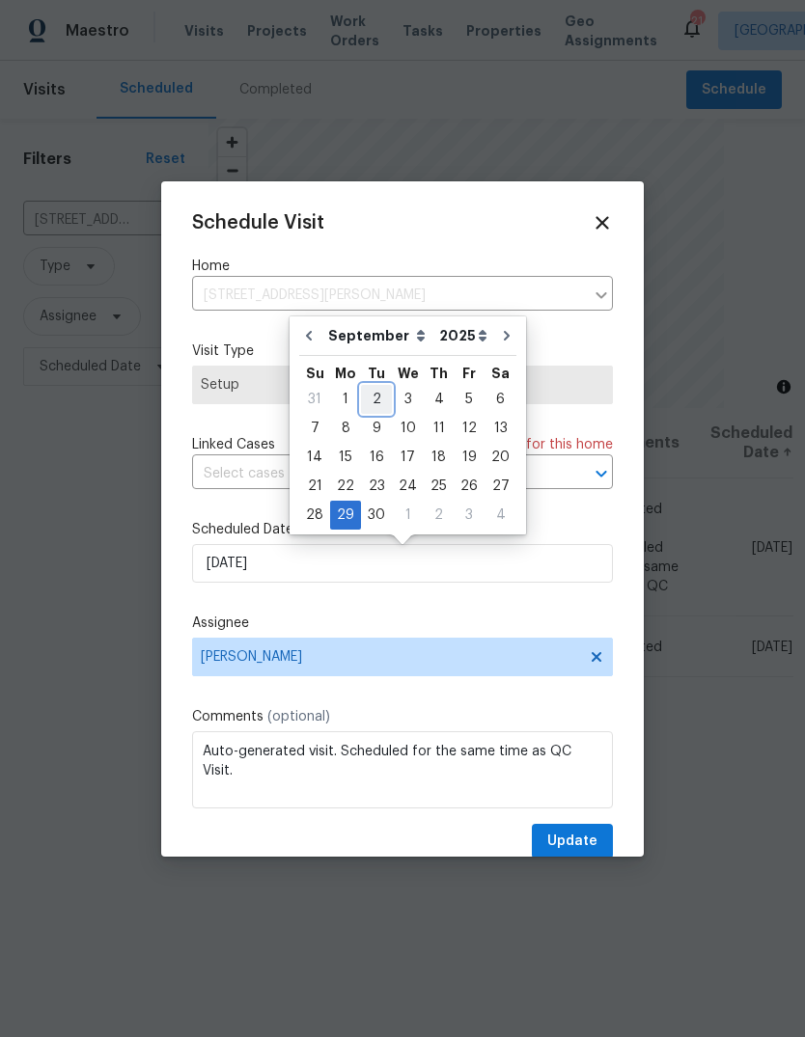
click at [381, 397] on div "2" at bounding box center [376, 399] width 31 height 27
type input "9/2/2025"
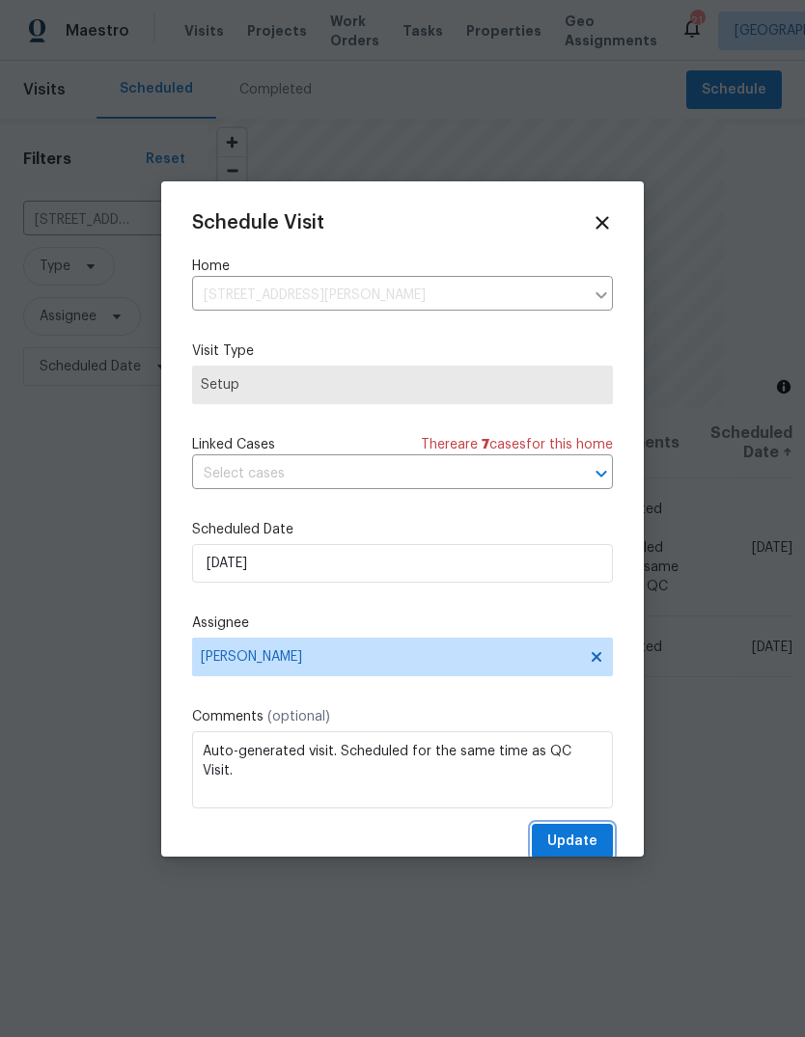
click at [587, 843] on span "Update" at bounding box center [572, 842] width 50 height 24
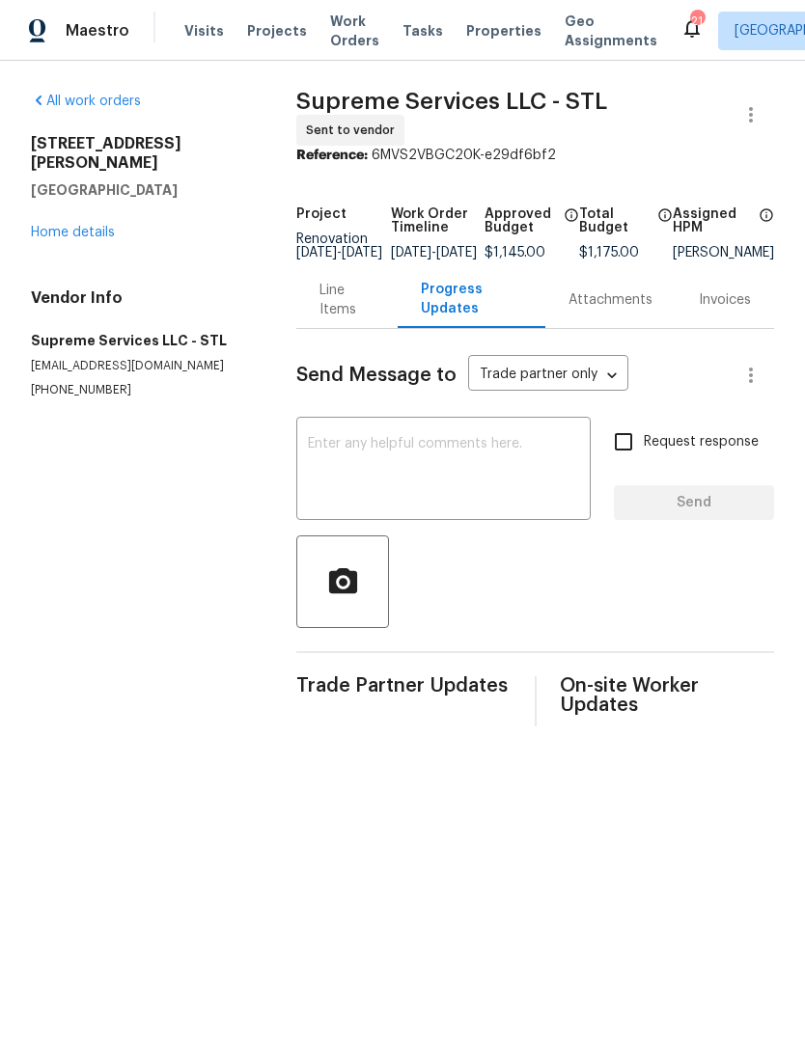
click at [92, 226] on link "Home details" at bounding box center [73, 233] width 84 height 14
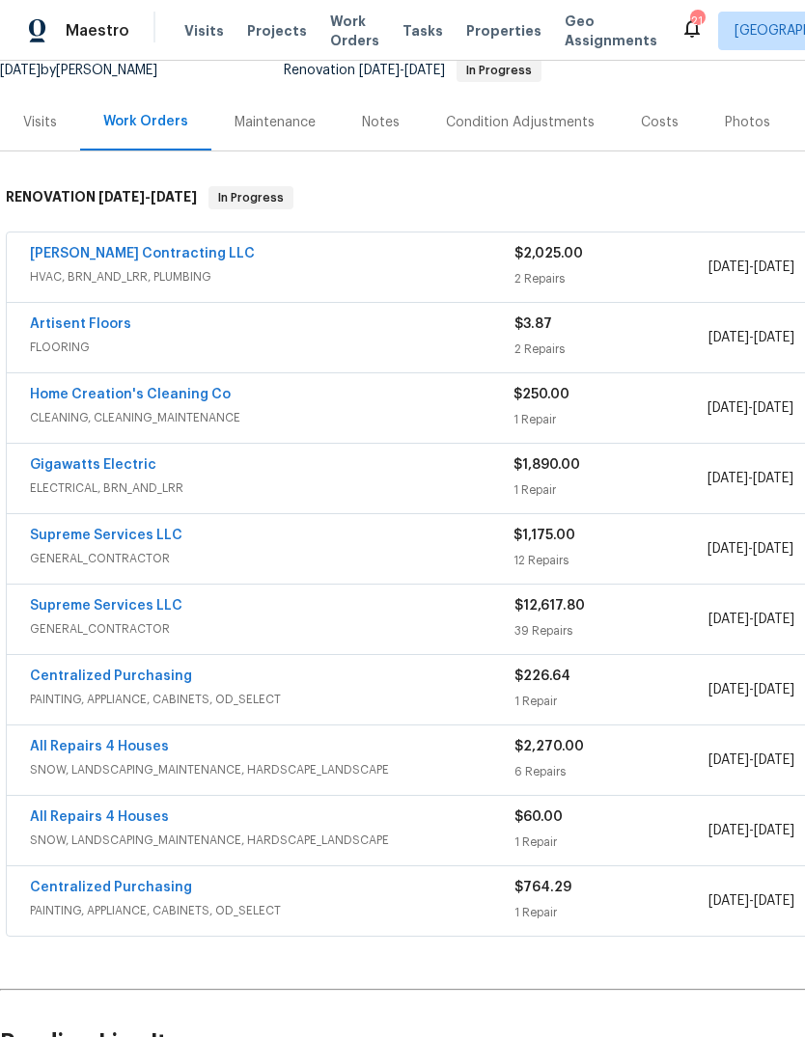
scroll to position [200, 0]
